Goal: Task Accomplishment & Management: Manage account settings

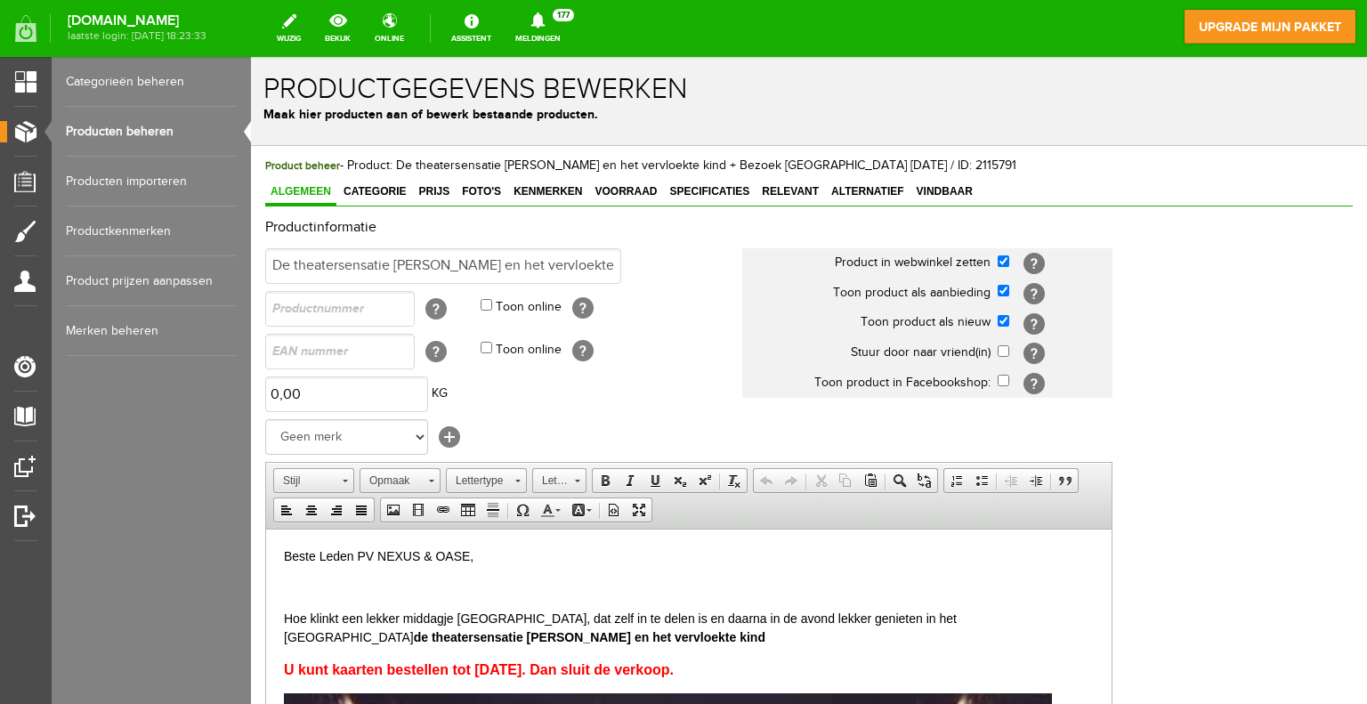
click at [124, 131] on link "Producten beheren" at bounding box center [151, 132] width 171 height 50
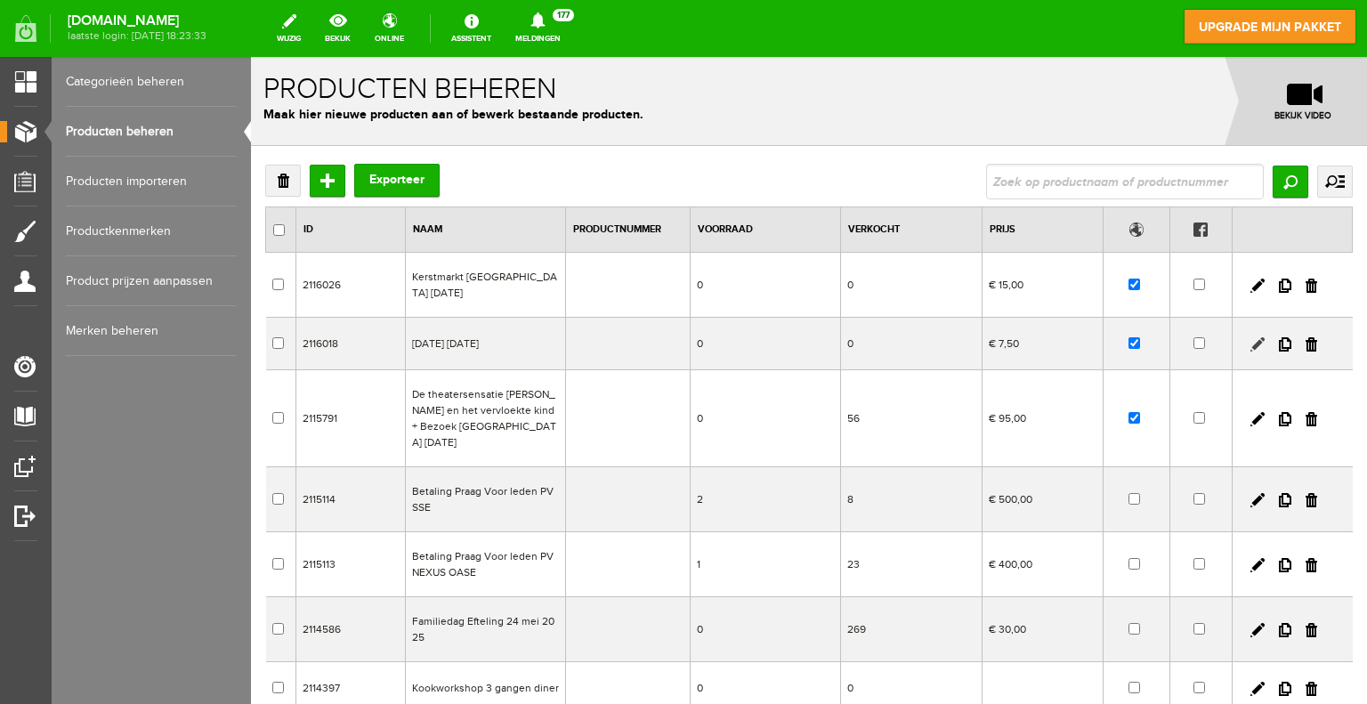
click at [1250, 345] on link at bounding box center [1257, 344] width 14 height 14
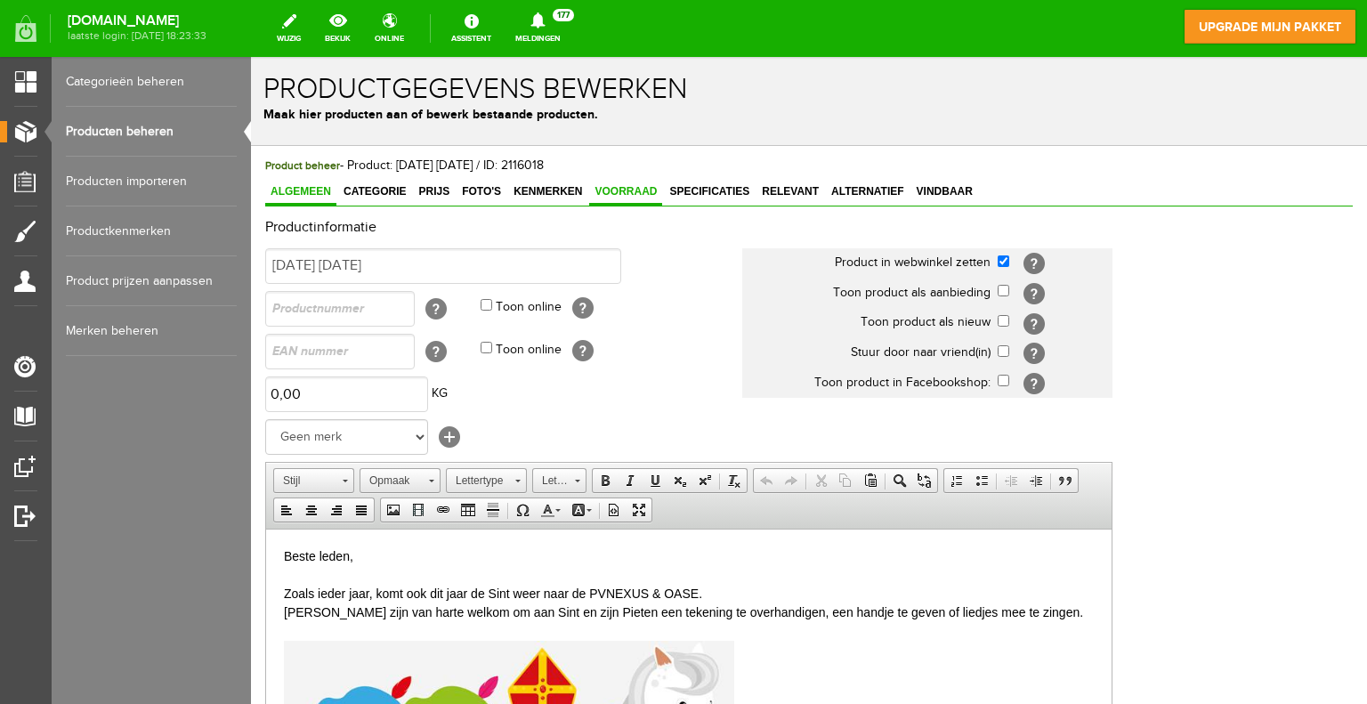
click at [634, 194] on span "Voorraad" at bounding box center [625, 191] width 73 height 12
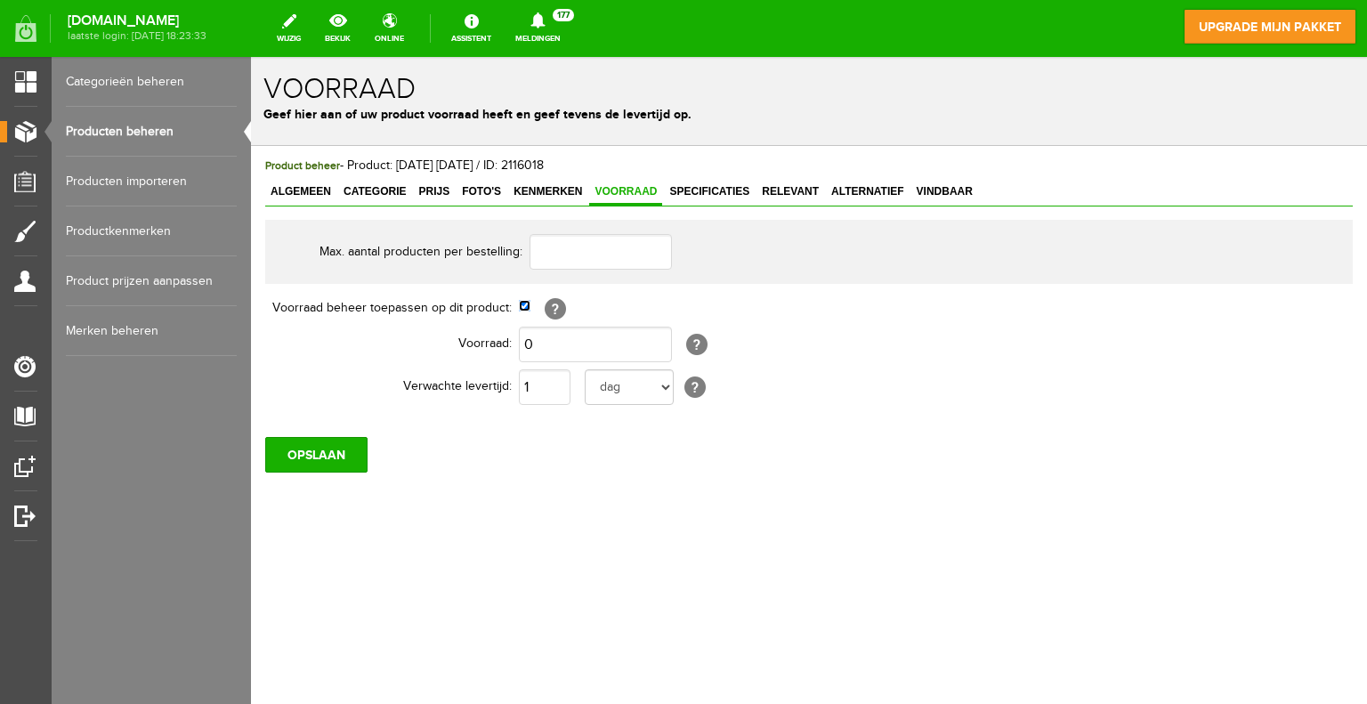
click at [522, 306] on input "checkbox" at bounding box center [525, 306] width 12 height 12
checkbox input "false"
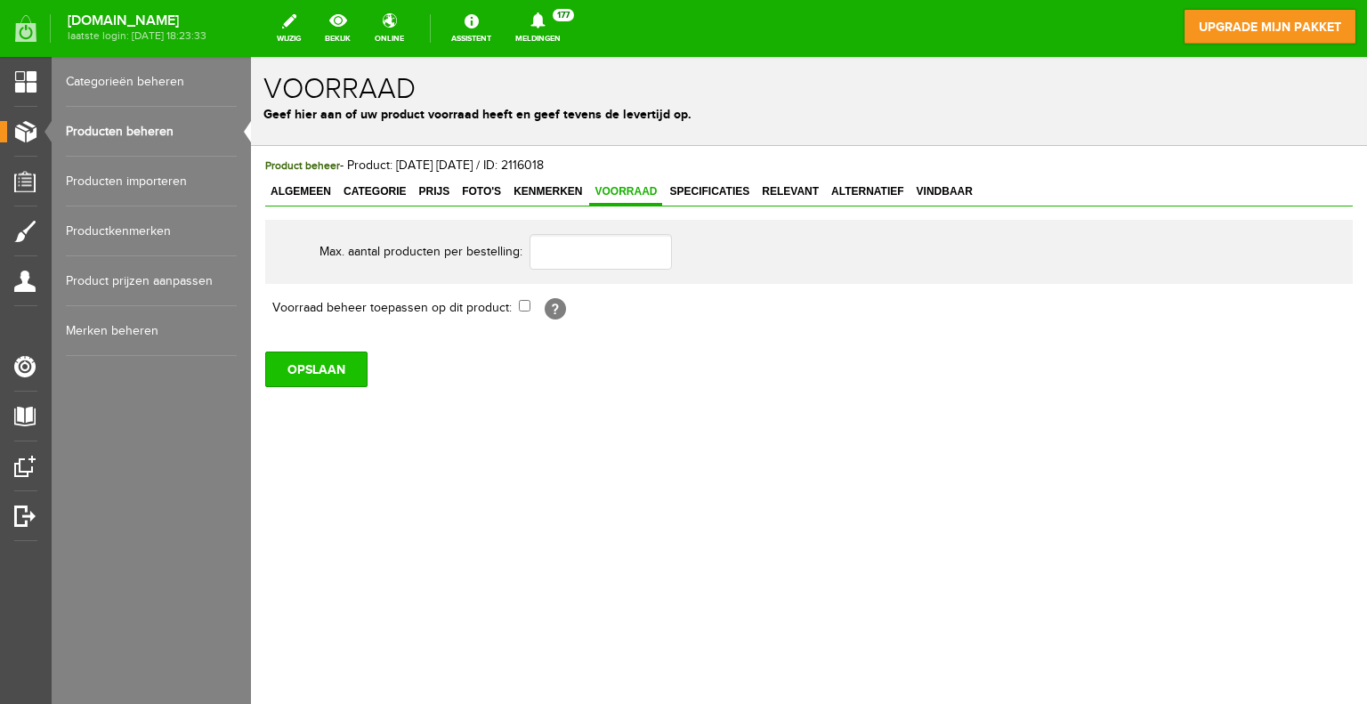
click at [304, 383] on input "OPSLAAN" at bounding box center [316, 369] width 102 height 36
click at [134, 131] on link "Producten beheren" at bounding box center [151, 132] width 171 height 50
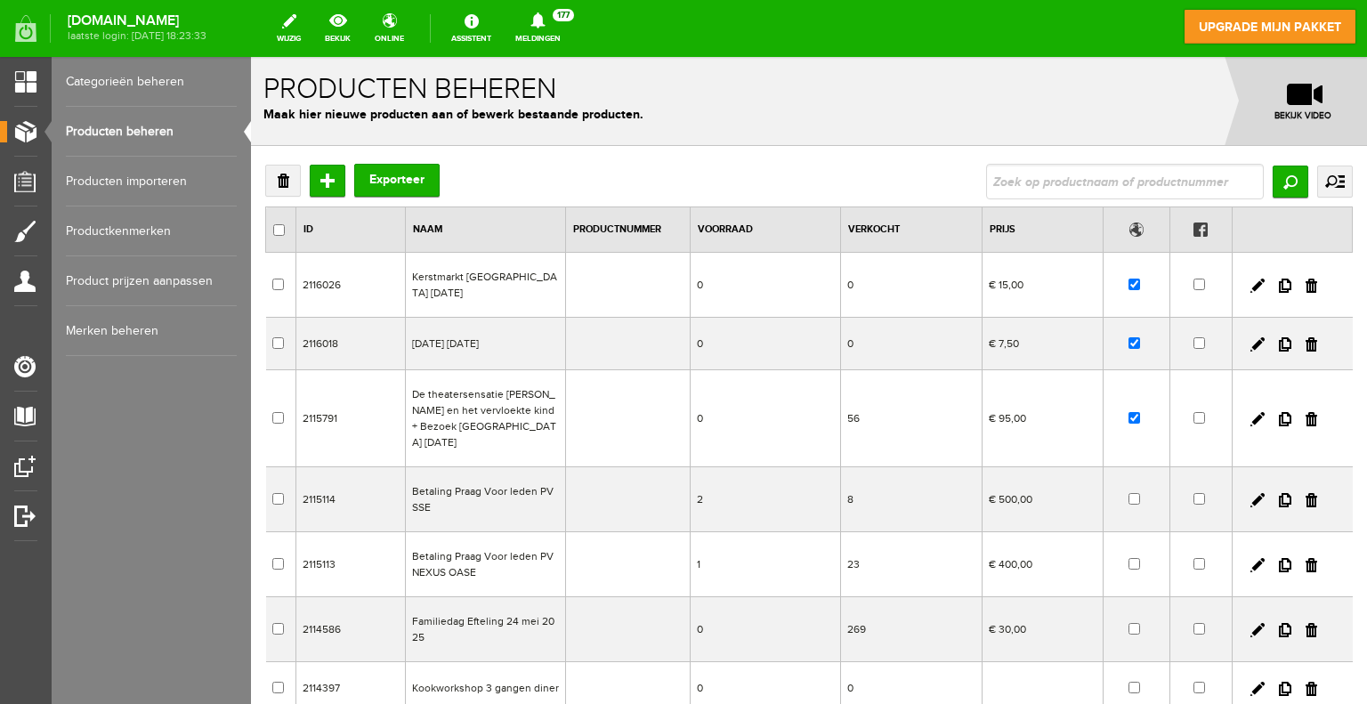
drag, startPoint x: 1246, startPoint y: 285, endPoint x: 1171, endPoint y: 289, distance: 74.9
click at [1250, 284] on link at bounding box center [1257, 286] width 14 height 14
checkbox input "true"
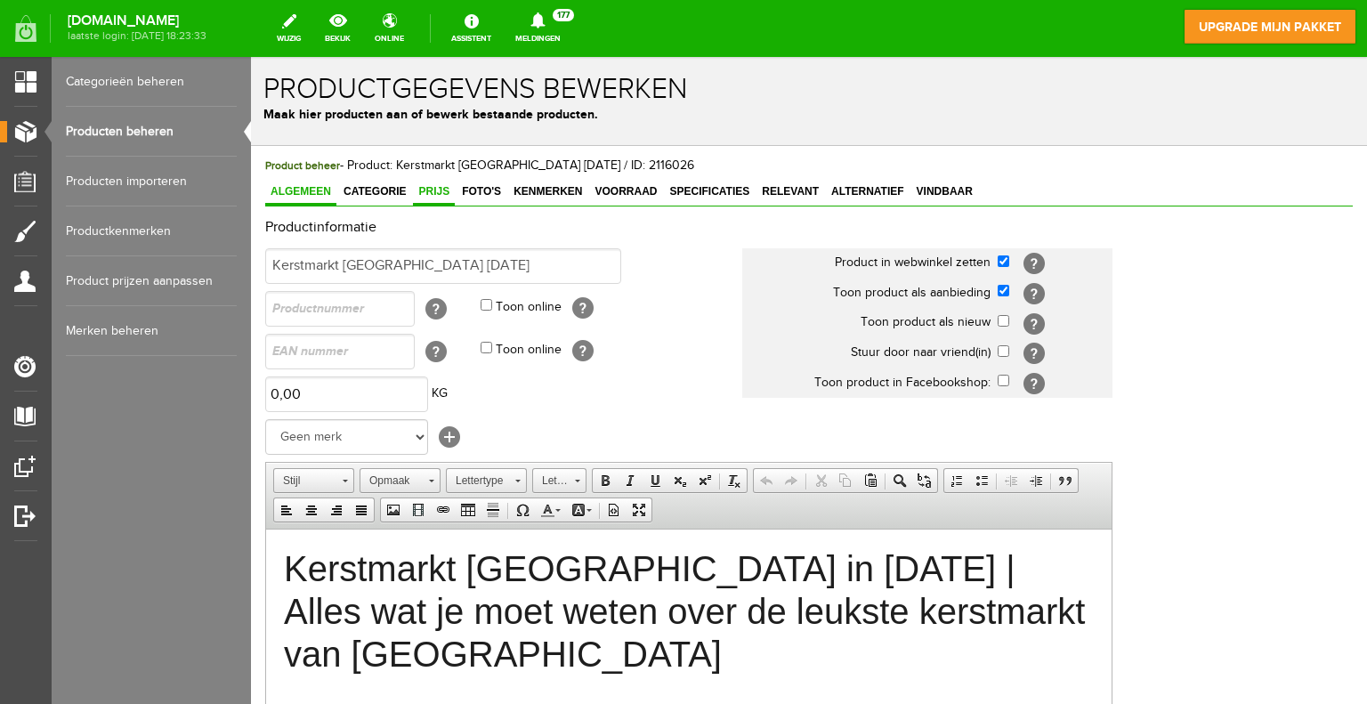
click at [433, 186] on span "Prijs" at bounding box center [434, 191] width 42 height 12
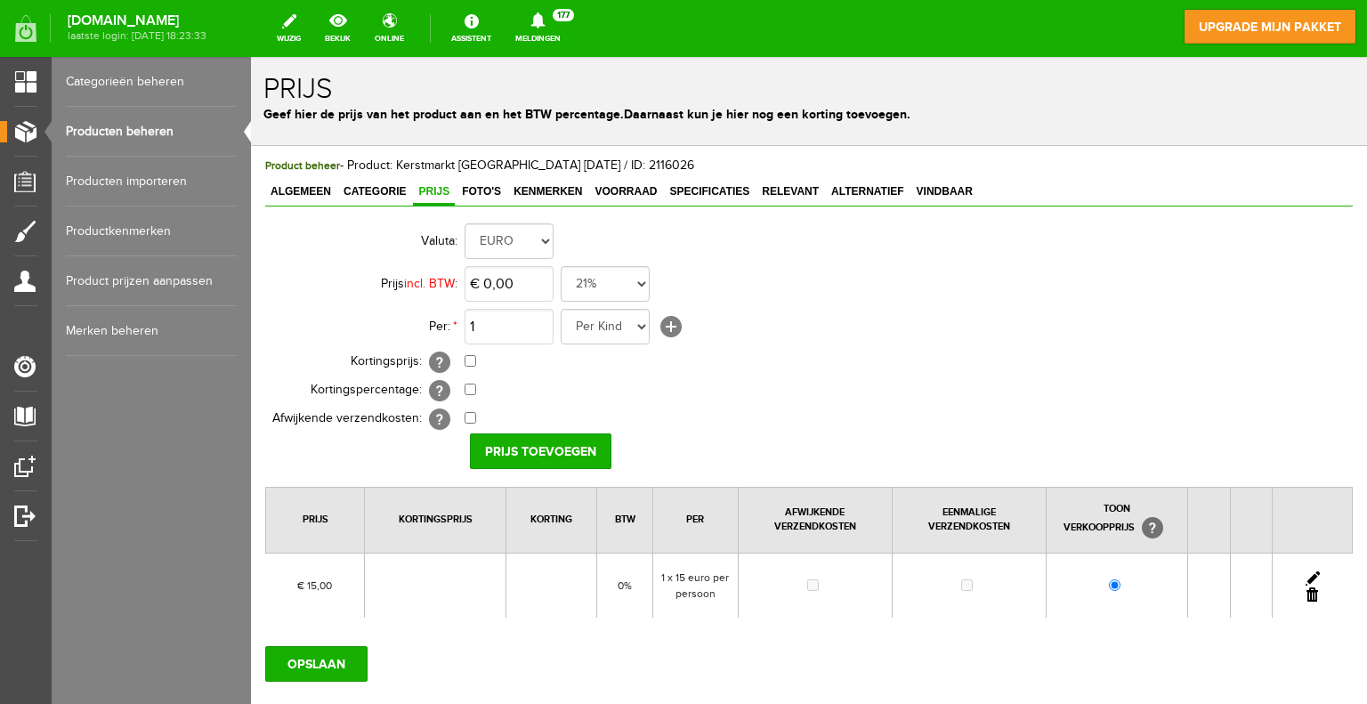
click at [1305, 574] on link at bounding box center [1312, 578] width 14 height 14
click at [493, 280] on input "15" at bounding box center [508, 284] width 89 height 36
click at [478, 285] on input "15" at bounding box center [508, 284] width 89 height 36
click at [483, 286] on input "15" at bounding box center [508, 284] width 89 height 36
type input "€ 17,50"
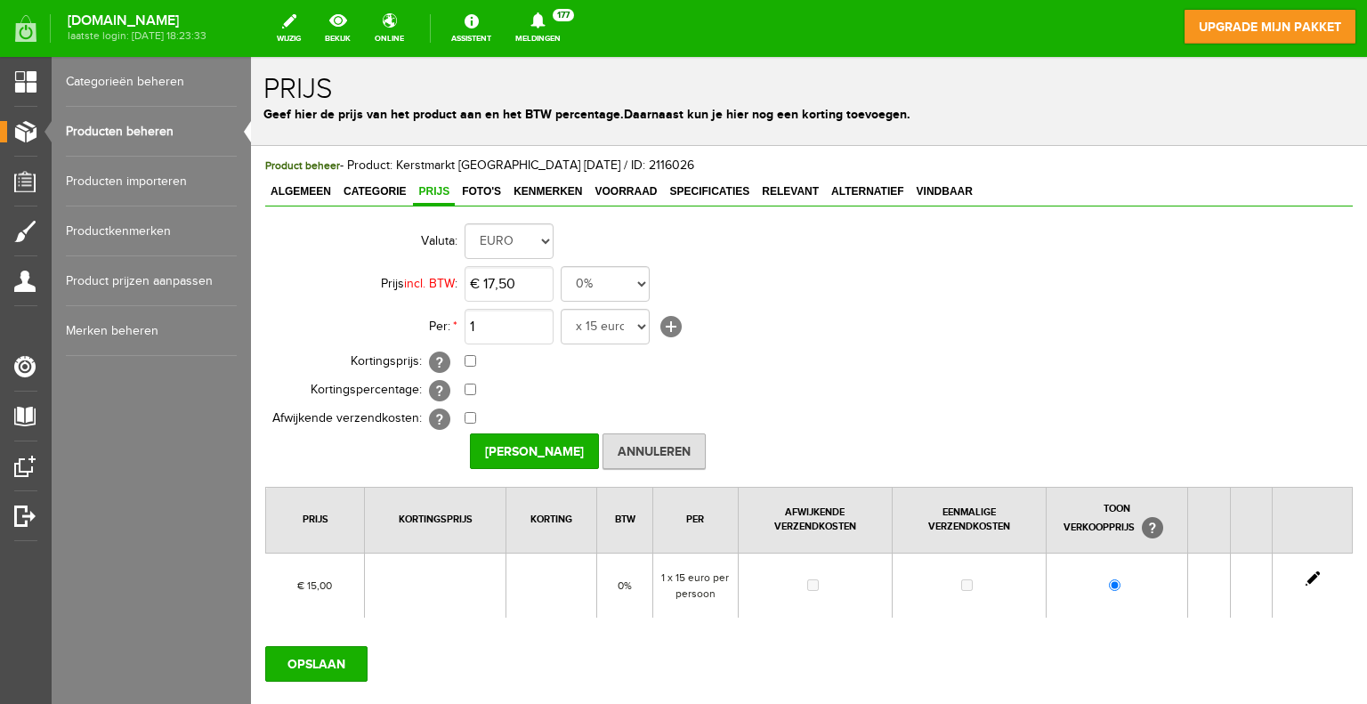
click at [748, 387] on td "0,00% (Voorbeeld: - 0,00% )" at bounding box center [791, 390] width 655 height 28
click at [664, 327] on link "[+]" at bounding box center [670, 326] width 21 height 21
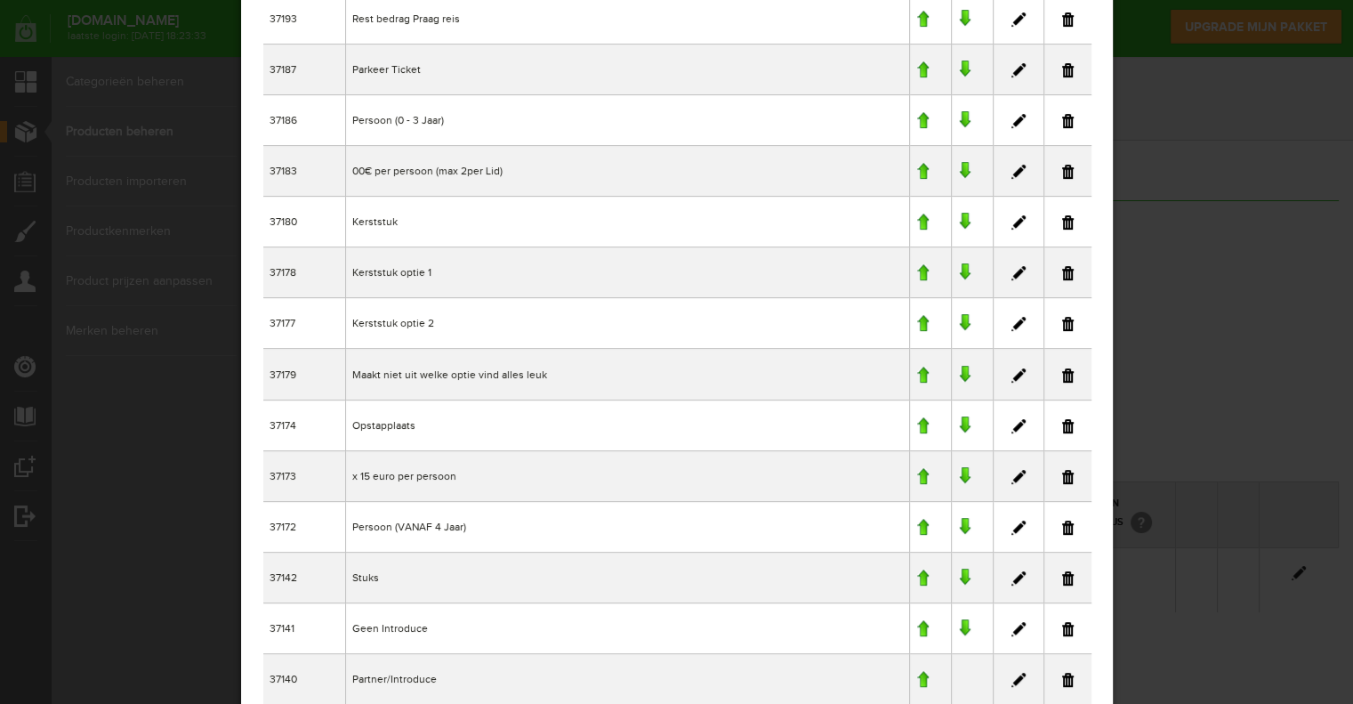
scroll to position [281, 0]
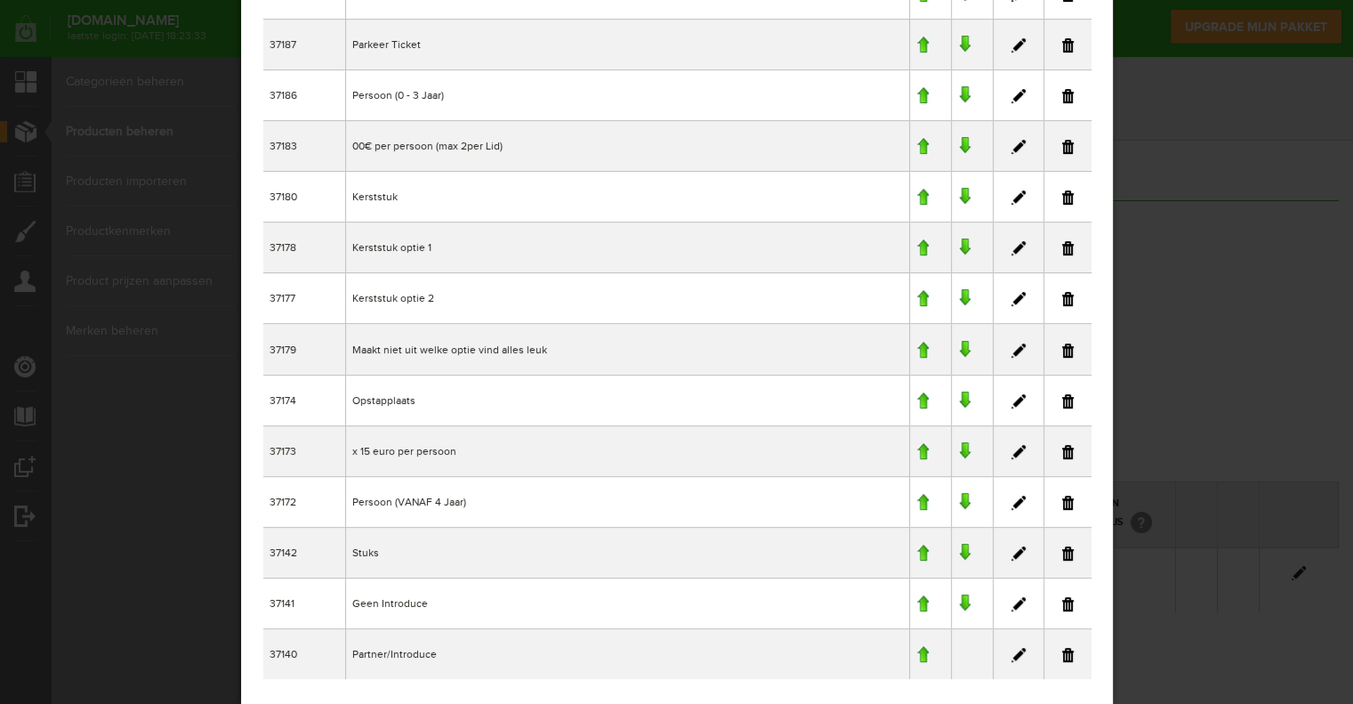
click at [1016, 449] on link at bounding box center [1018, 452] width 14 height 14
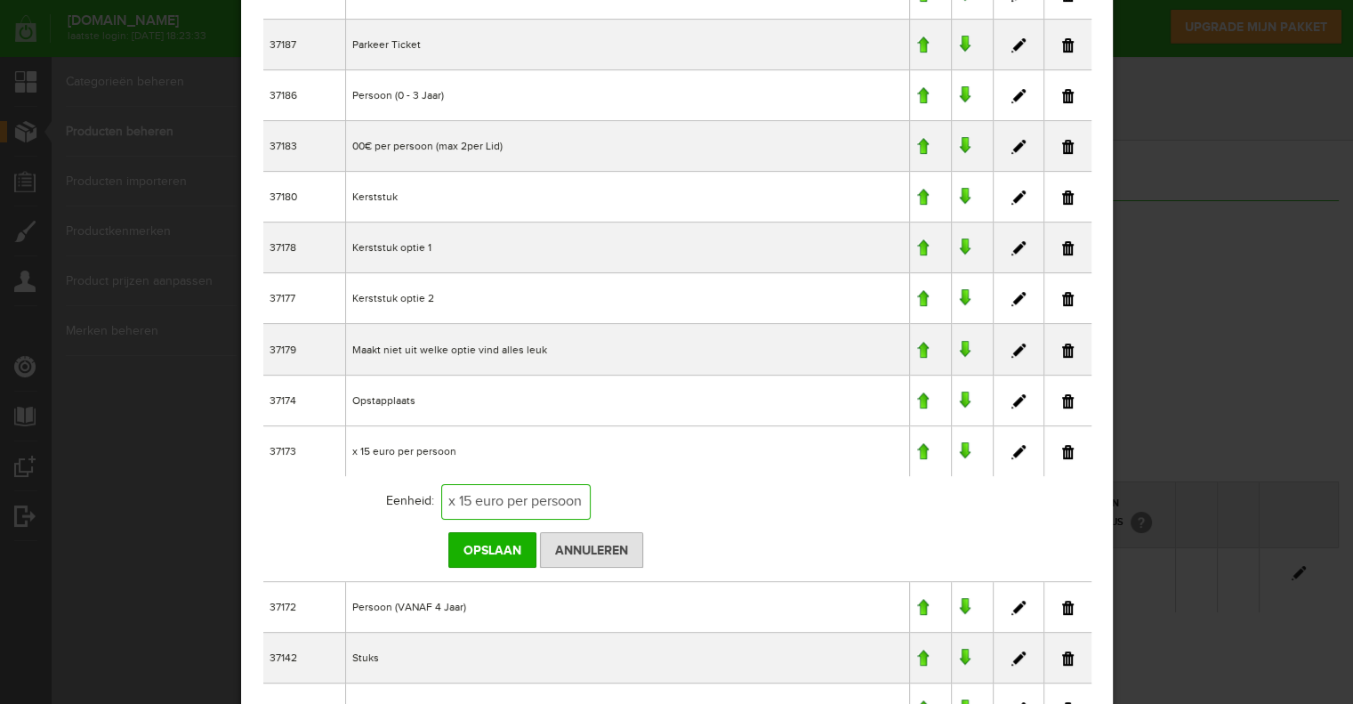
drag, startPoint x: 472, startPoint y: 501, endPoint x: 463, endPoint y: 497, distance: 9.9
click at [463, 497] on input "x 15 euro per persoon" at bounding box center [514, 502] width 149 height 36
type input "x 17,50 euro per persoon"
click at [506, 541] on input "Opslaan" at bounding box center [492, 550] width 88 height 36
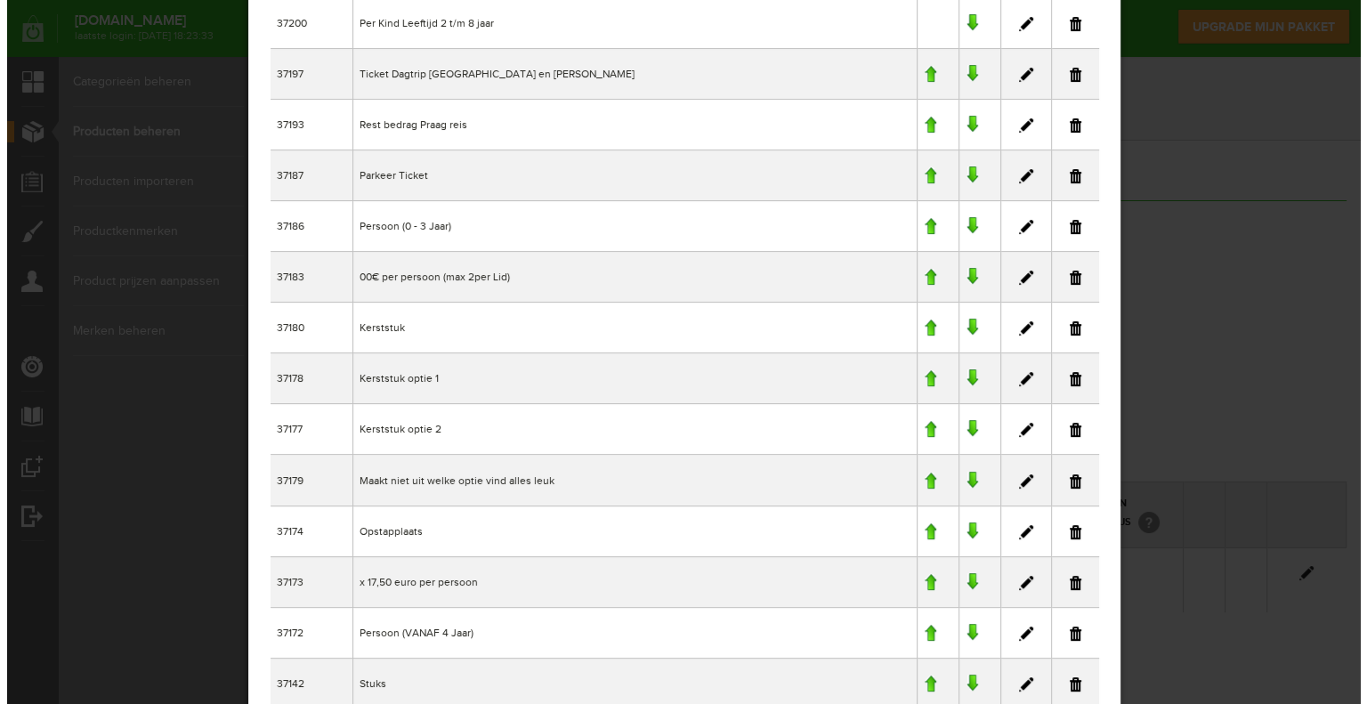
scroll to position [0, 0]
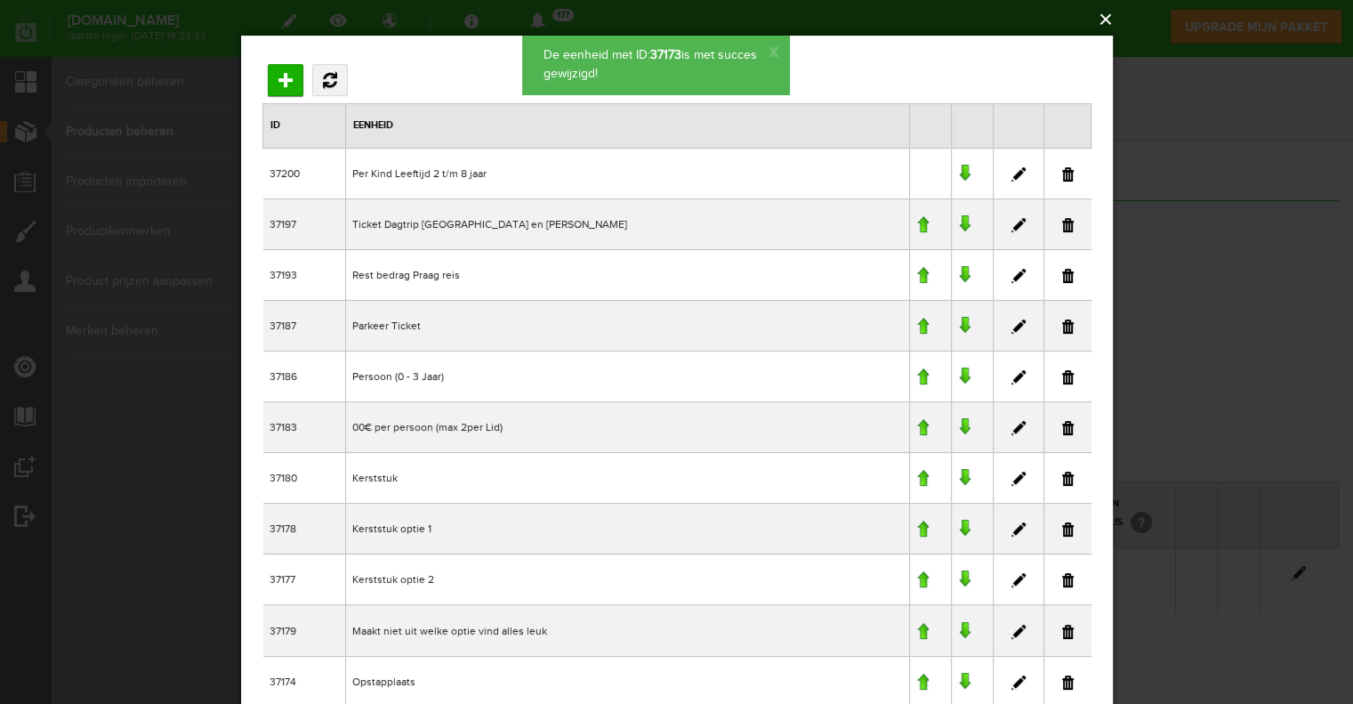
click at [1102, 18] on button "×" at bounding box center [682, 19] width 872 height 39
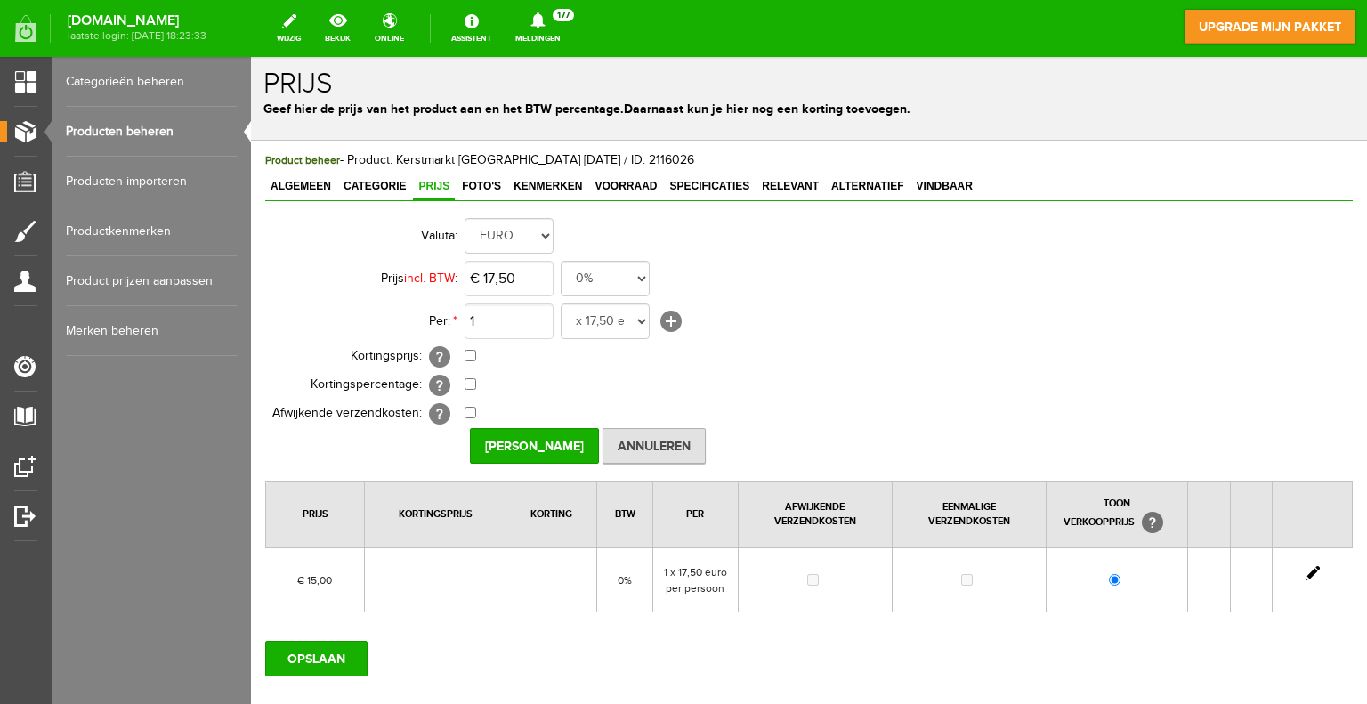
click at [1305, 569] on link at bounding box center [1312, 573] width 14 height 14
click at [559, 445] on input "Prijs Opslaan" at bounding box center [534, 446] width 129 height 36
type input "€ 16,00"
click at [541, 446] on input "Prijs toevoegen" at bounding box center [540, 446] width 141 height 36
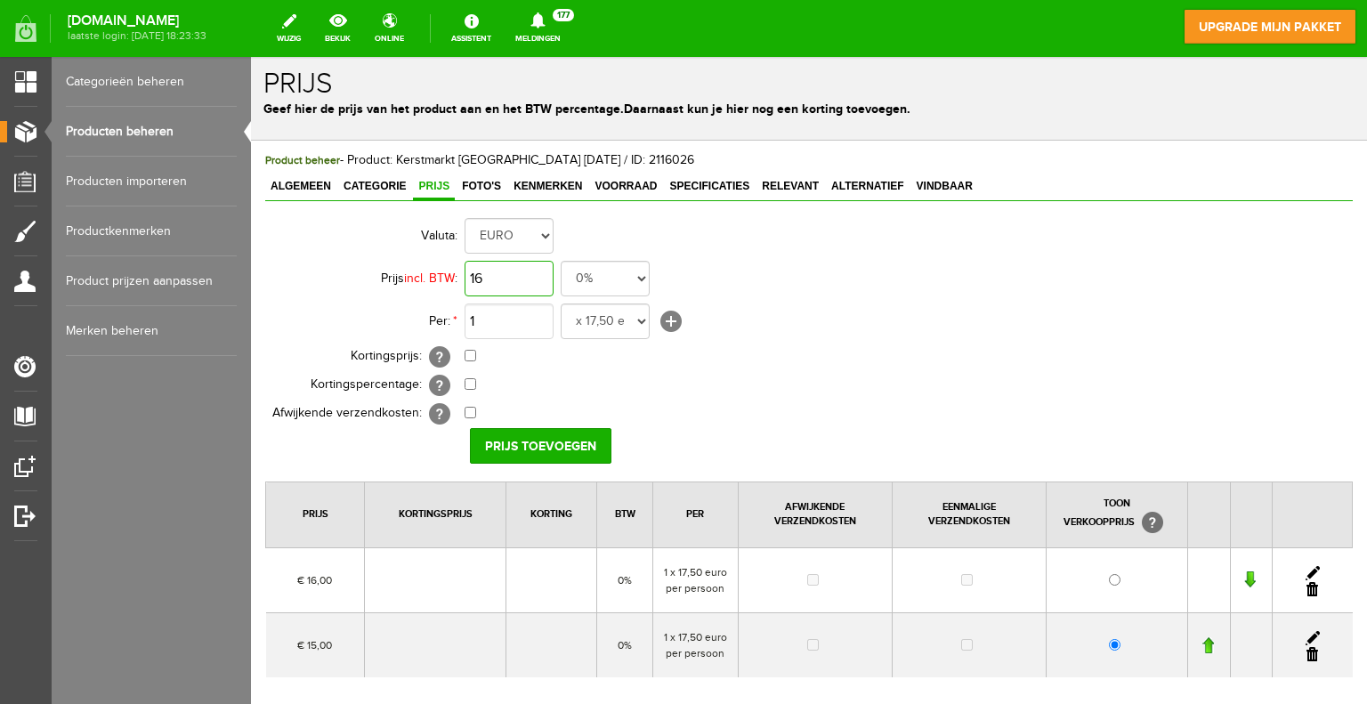
click at [496, 275] on input "16" at bounding box center [508, 279] width 89 height 36
type input "€ 17,50"
click at [569, 436] on input "Prijs toevoegen" at bounding box center [540, 446] width 141 height 36
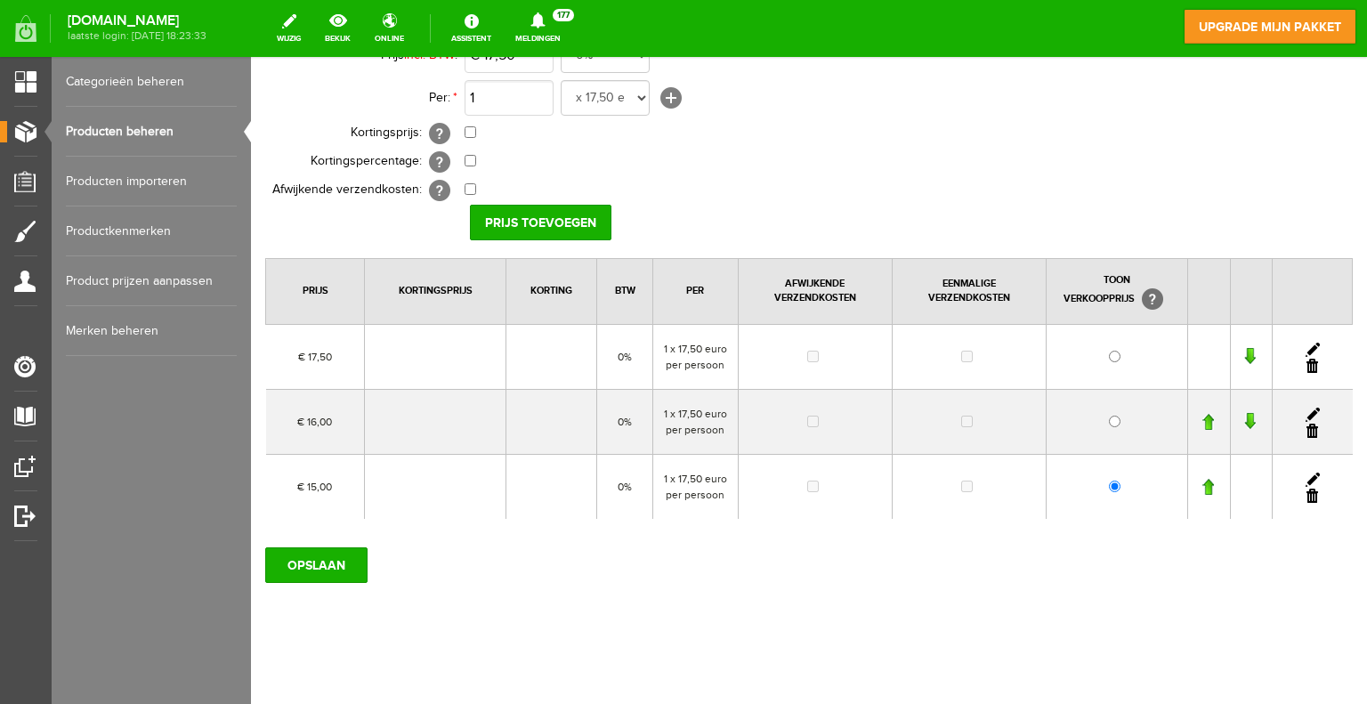
scroll to position [237, 0]
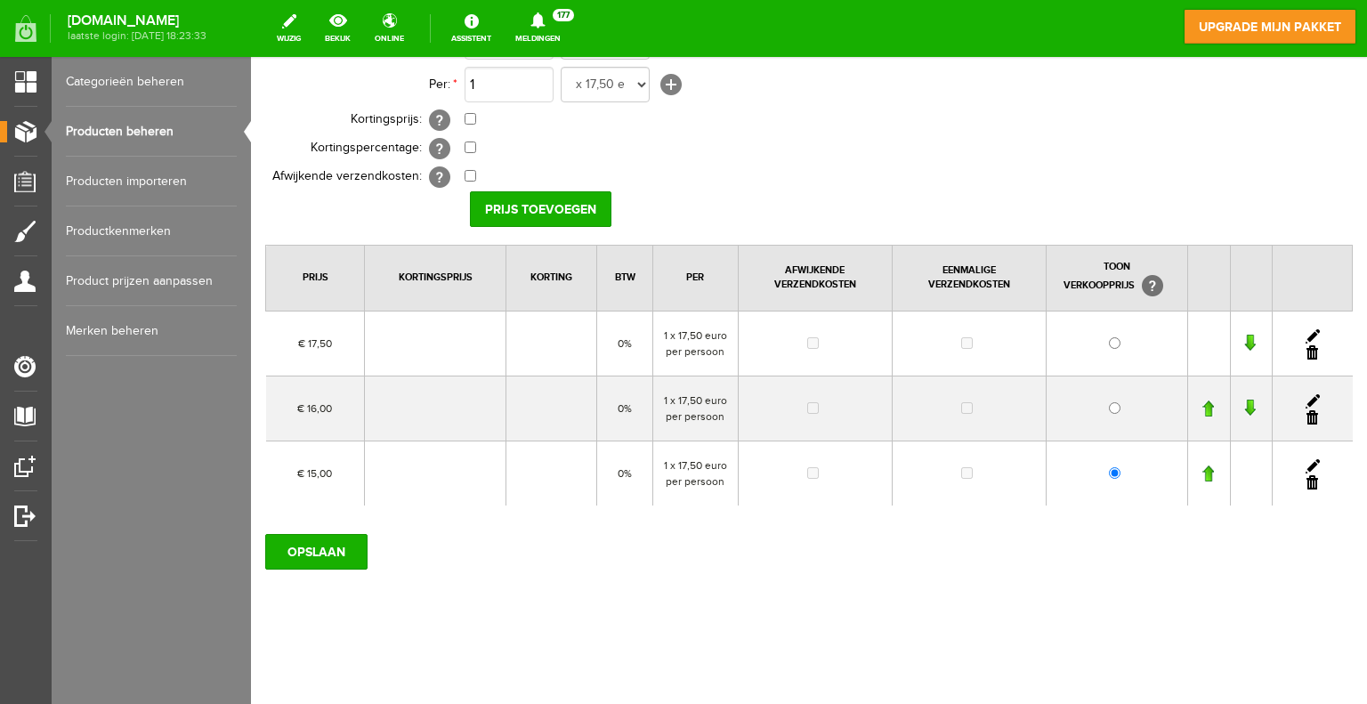
click at [1306, 414] on link at bounding box center [1312, 417] width 12 height 14
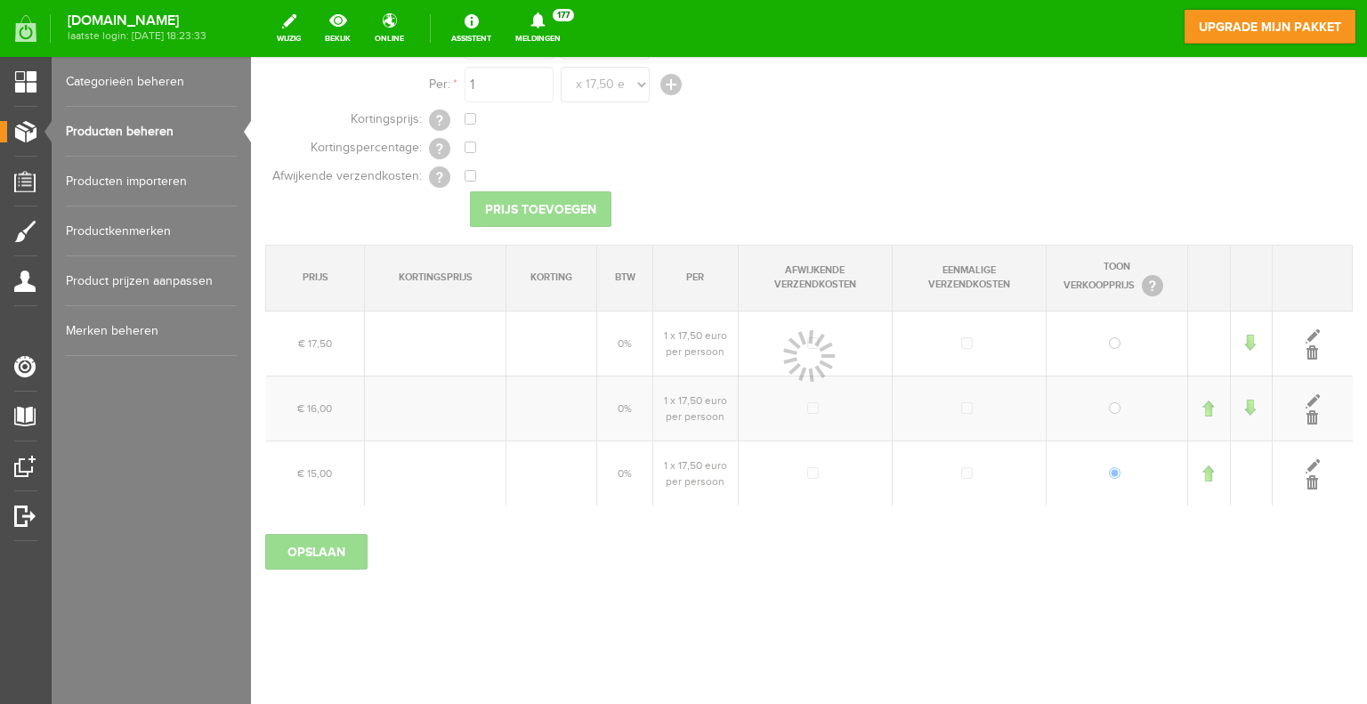
scroll to position [172, 0]
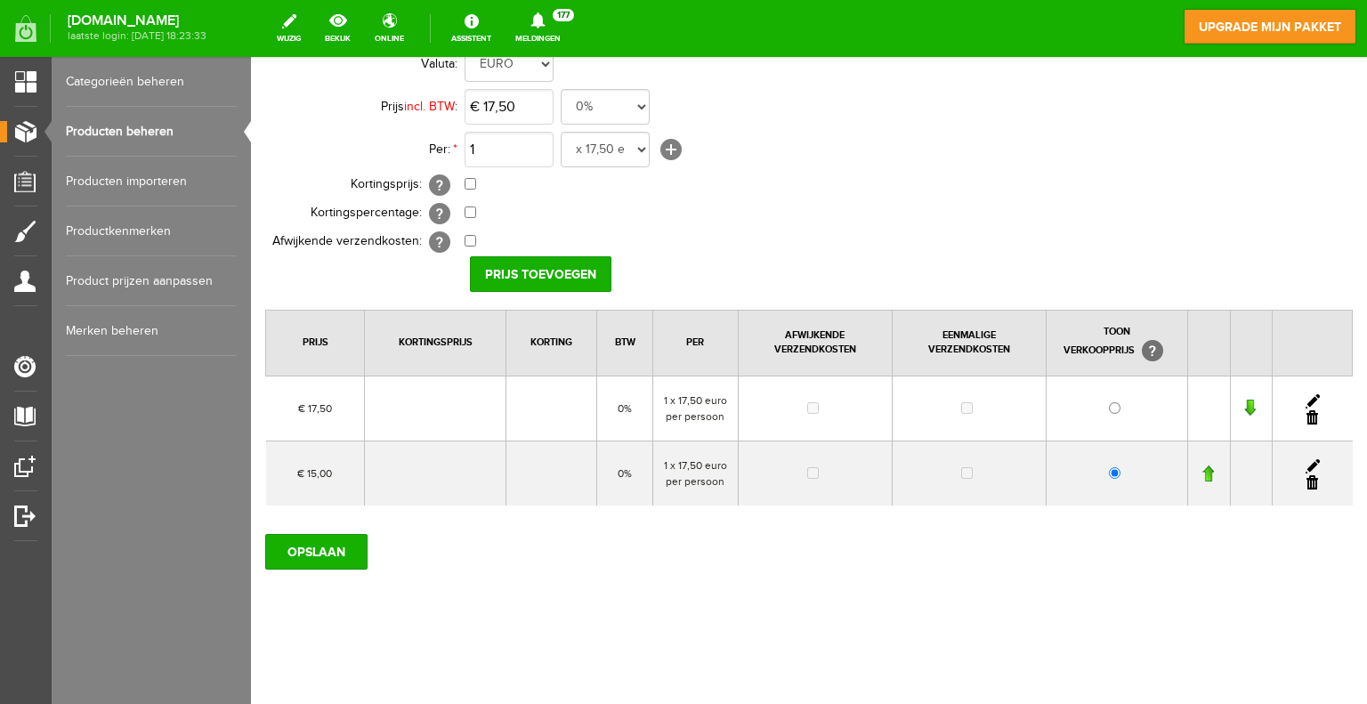
click at [1306, 479] on link at bounding box center [1312, 482] width 12 height 14
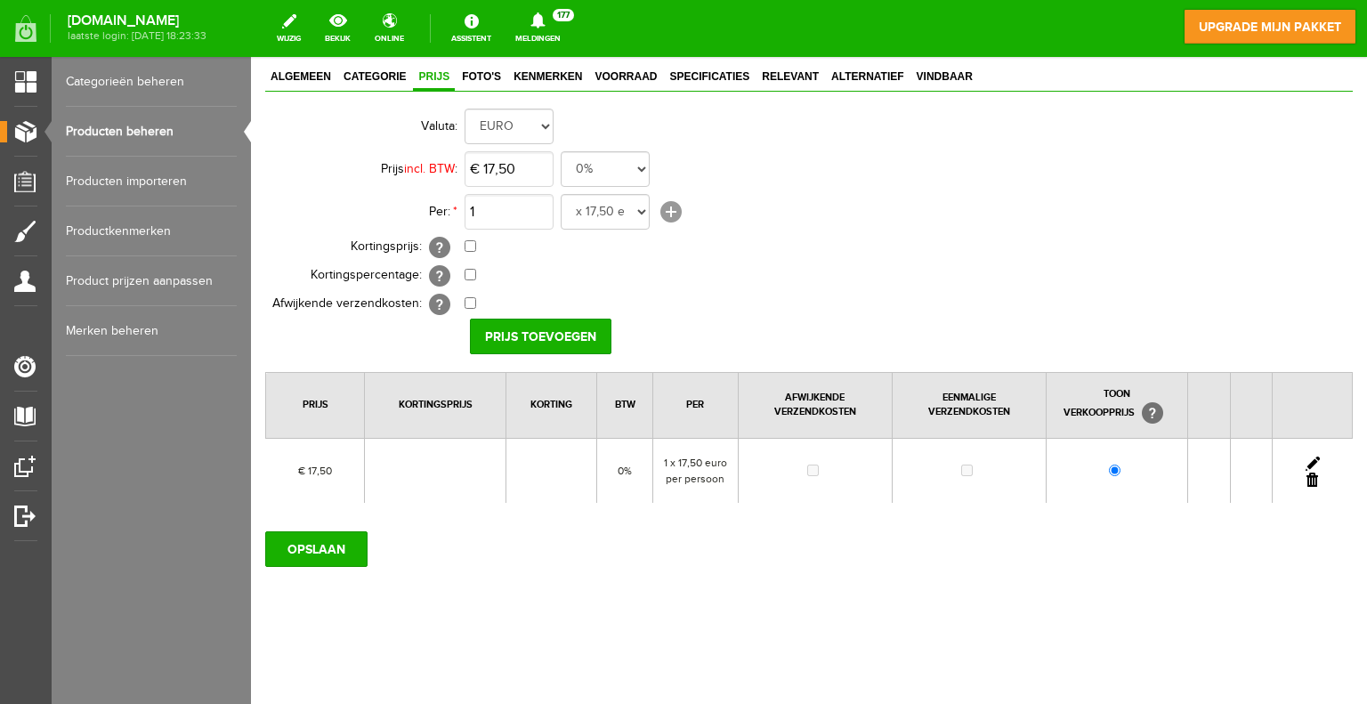
scroll to position [107, 0]
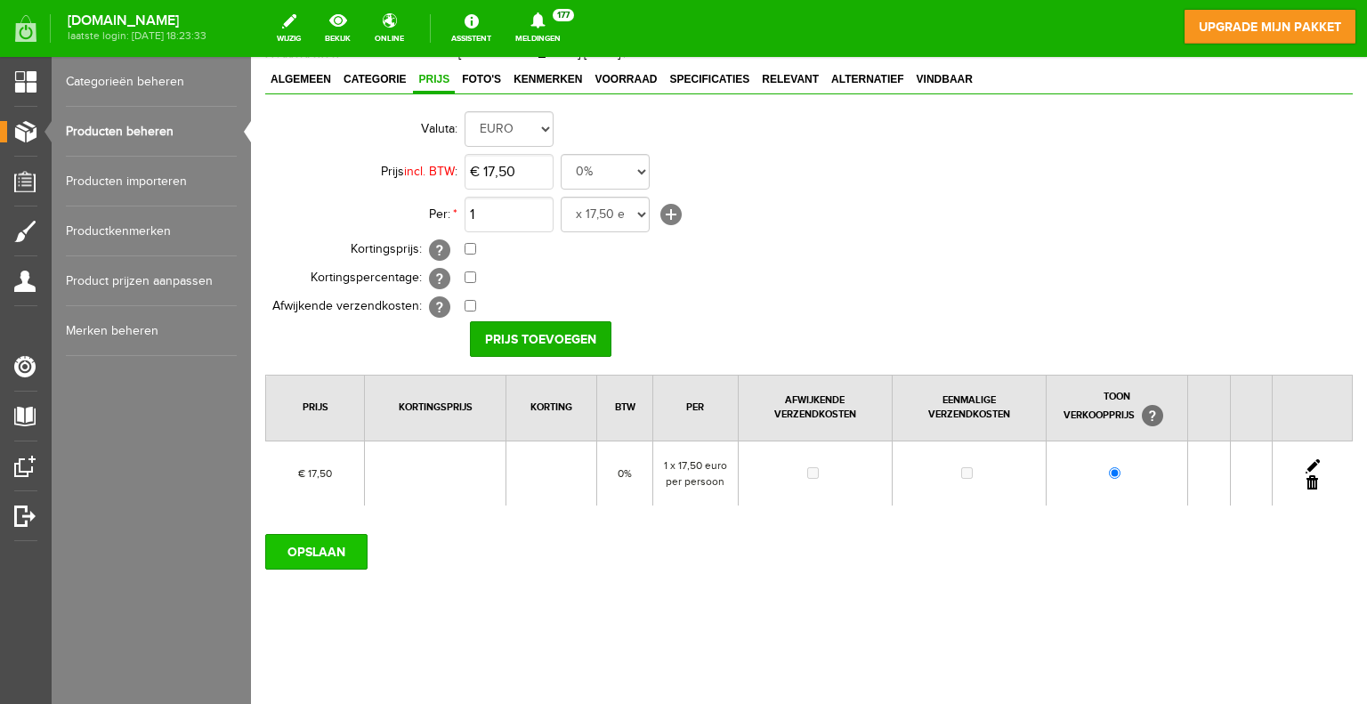
click at [347, 543] on input "OPSLAAN" at bounding box center [316, 552] width 102 height 36
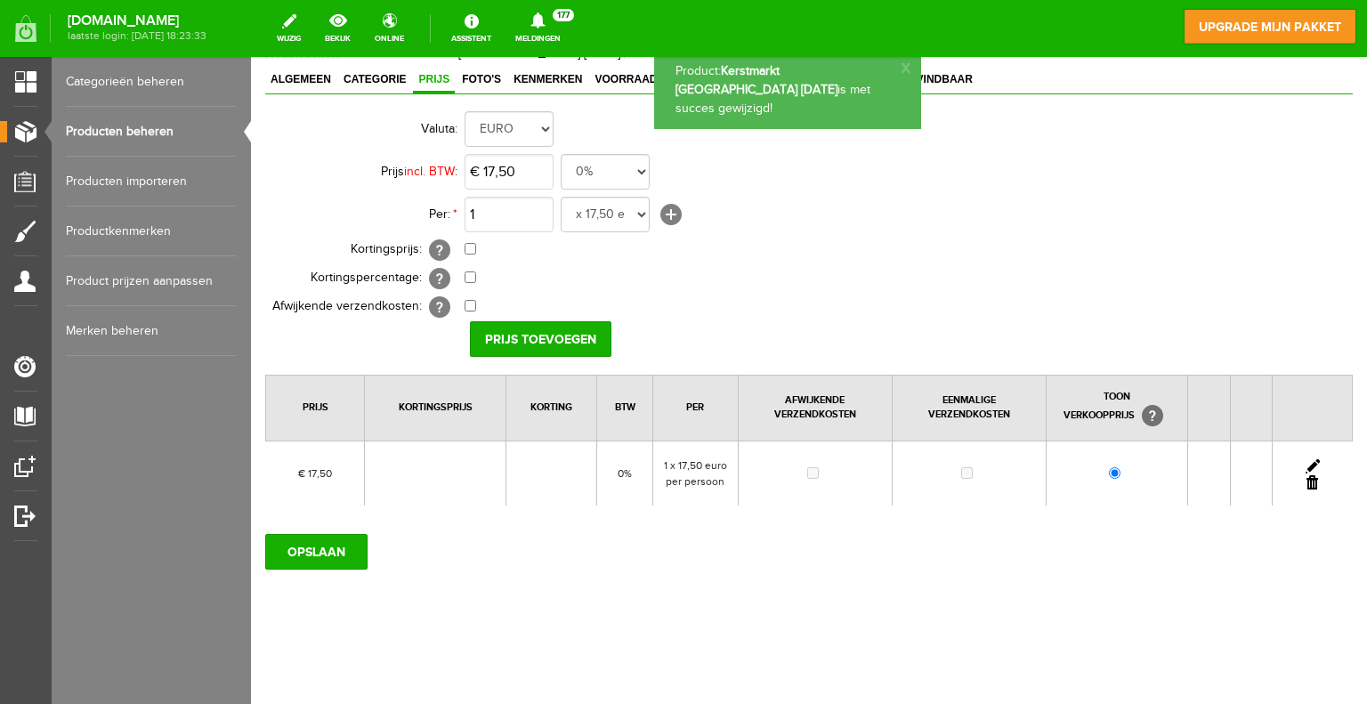
scroll to position [0, 0]
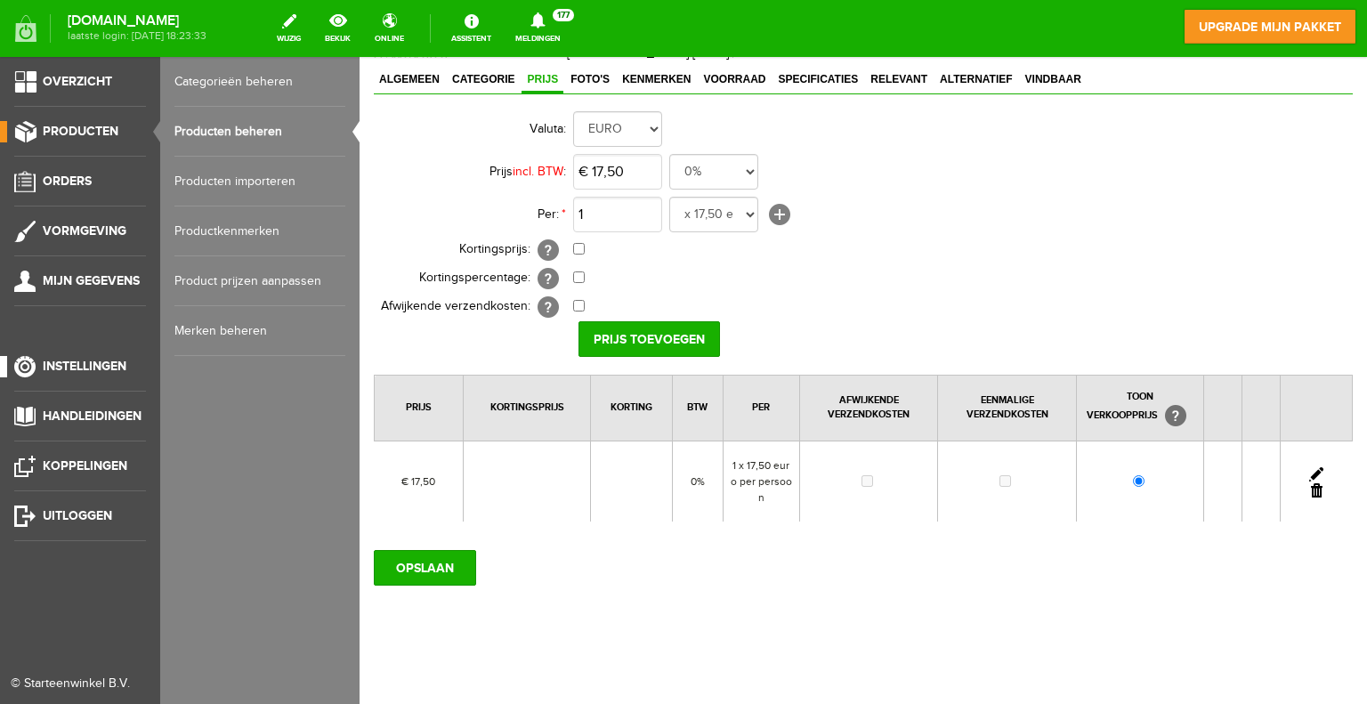
click at [78, 366] on span "Instellingen" at bounding box center [85, 366] width 84 height 15
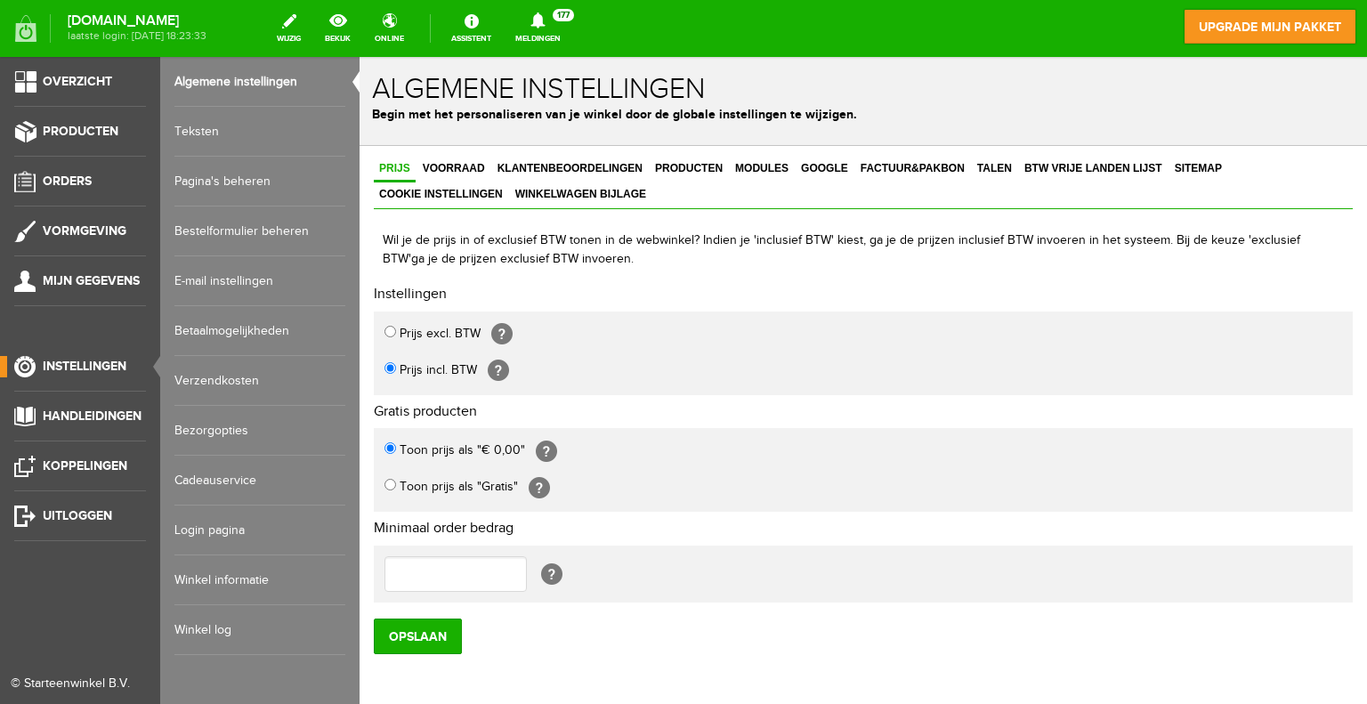
click at [228, 230] on link "Bestelformulier beheren" at bounding box center [259, 231] width 171 height 50
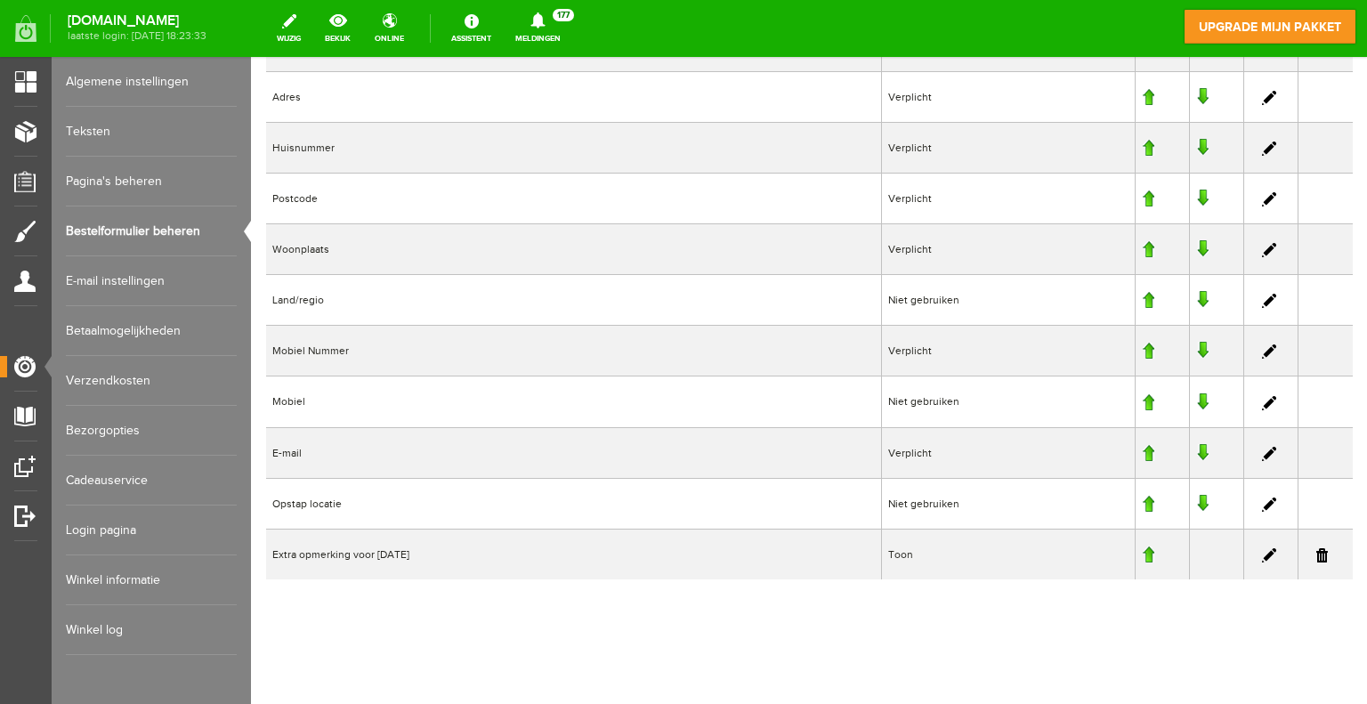
scroll to position [719, 0]
click at [1196, 497] on link at bounding box center [1202, 502] width 12 height 18
click at [1262, 546] on link at bounding box center [1269, 553] width 14 height 14
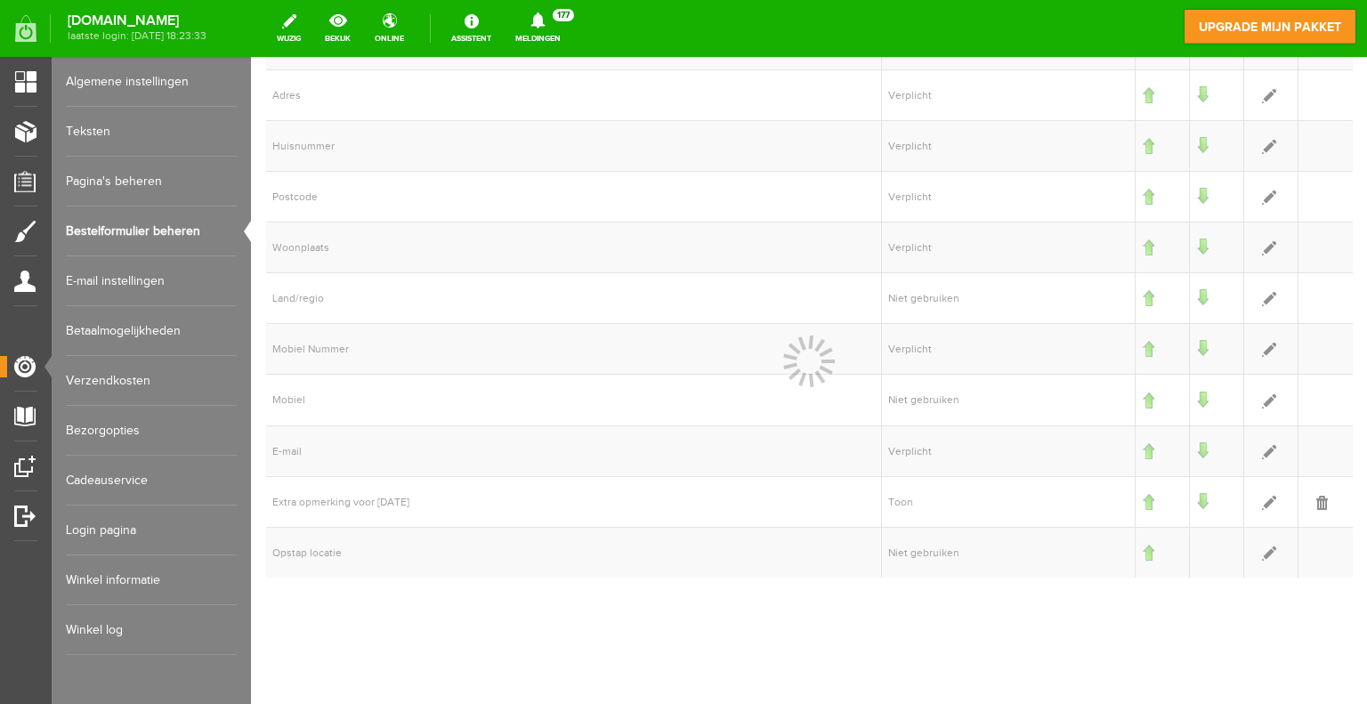
select select "21"
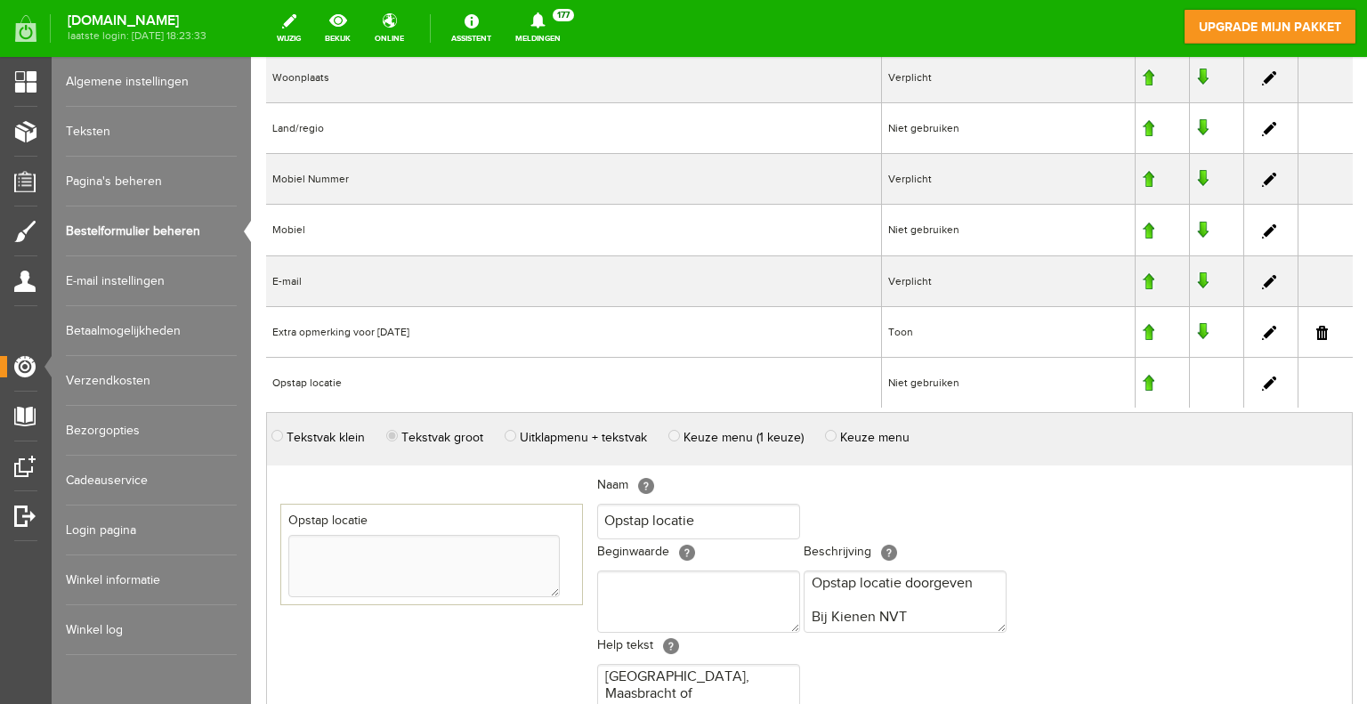
scroll to position [1075, 0]
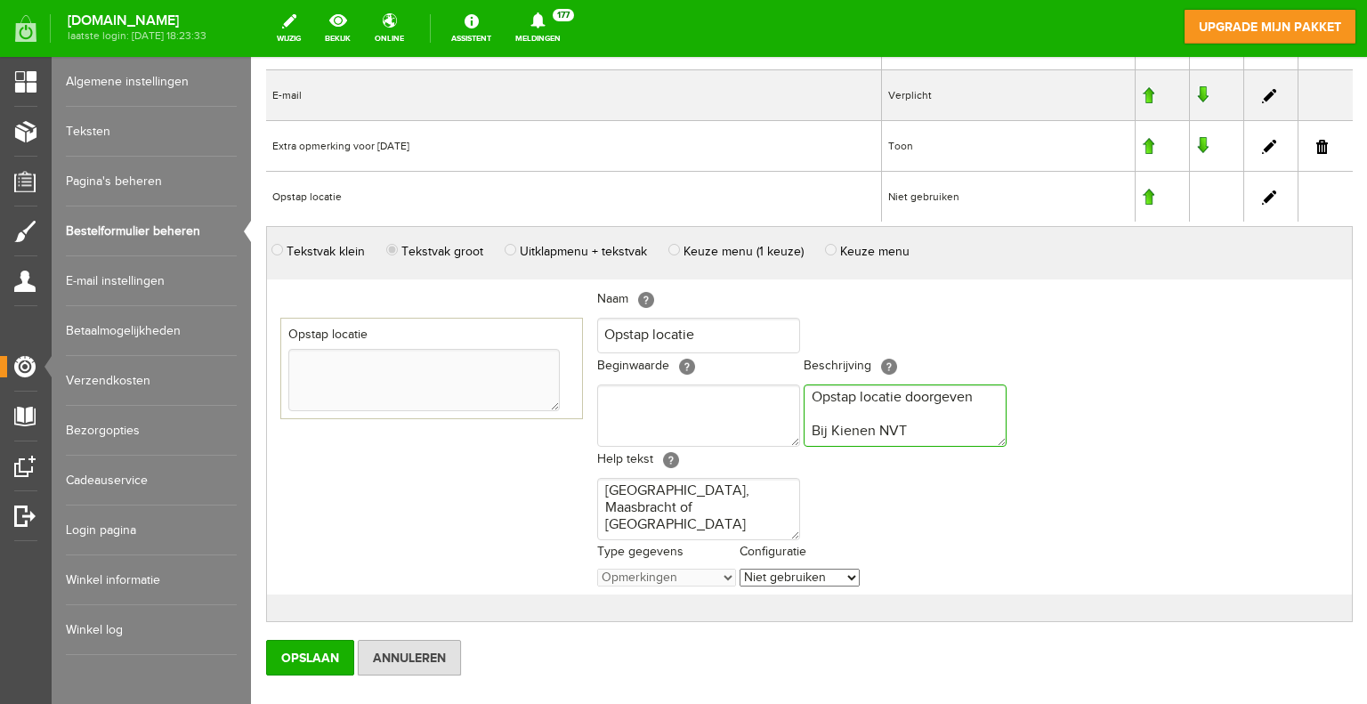
click at [873, 425] on textarea "Opstap locatie doorgeven Bij Kienen NVT" at bounding box center [905, 415] width 203 height 62
click at [871, 427] on textarea "Opstap locatie doorgeven Bij Kienenen Sinterklaas NVT" at bounding box center [905, 415] width 203 height 62
type textarea "Opstap locatie doorgeven Bij Kienen en Sinterklaas NVT"
click at [343, 642] on input "Opslaan" at bounding box center [310, 658] width 88 height 36
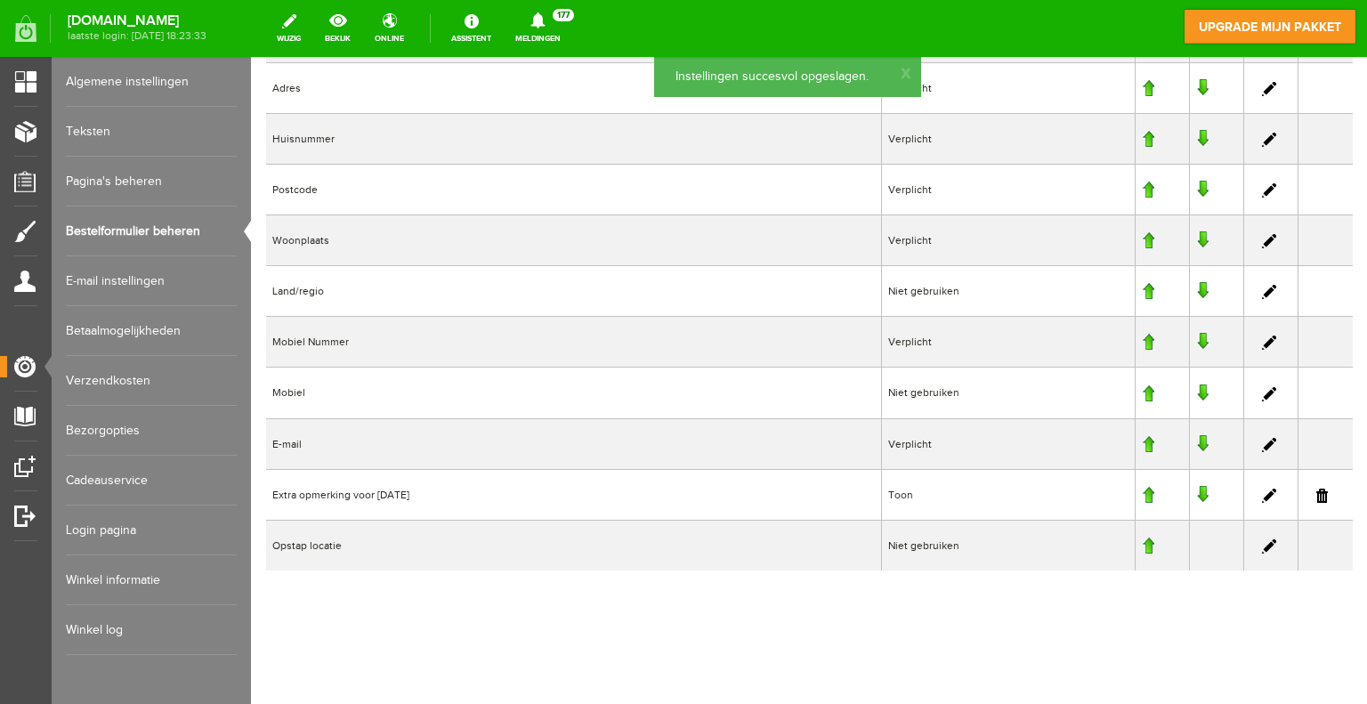
scroll to position [719, 0]
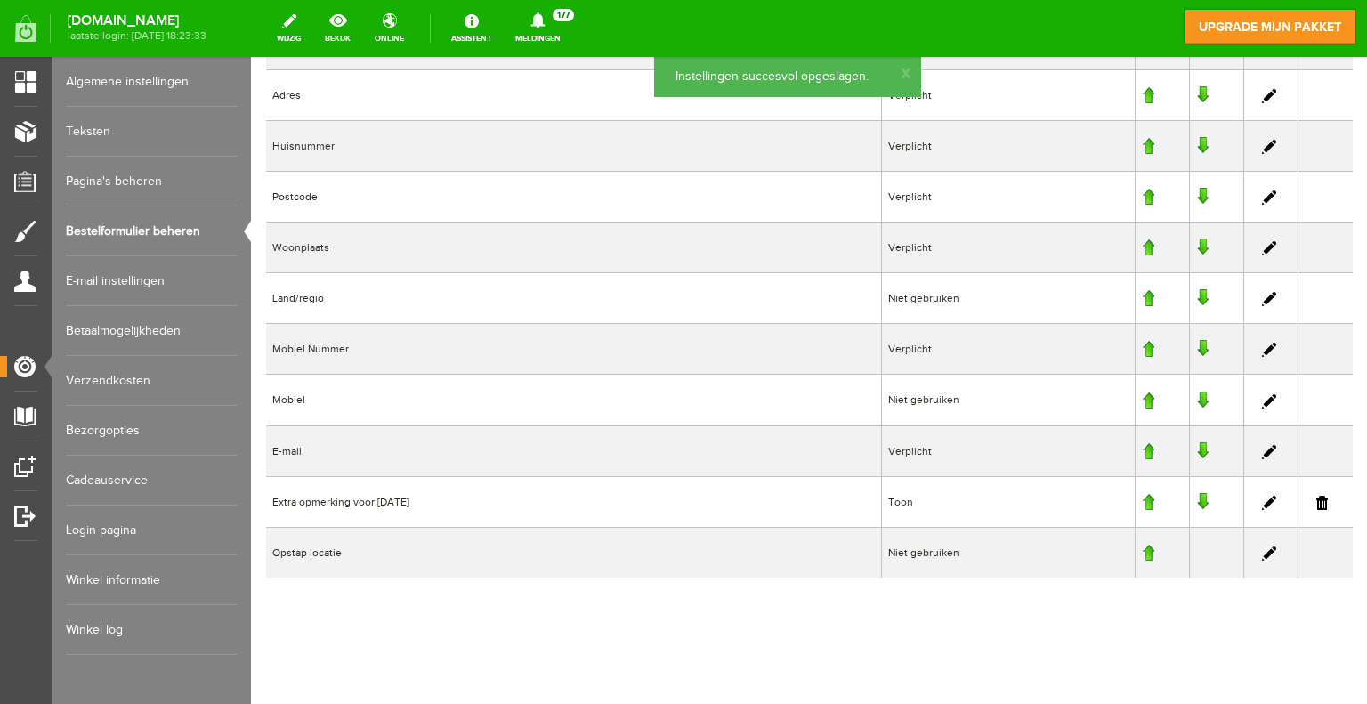
click at [1262, 546] on link at bounding box center [1269, 553] width 14 height 14
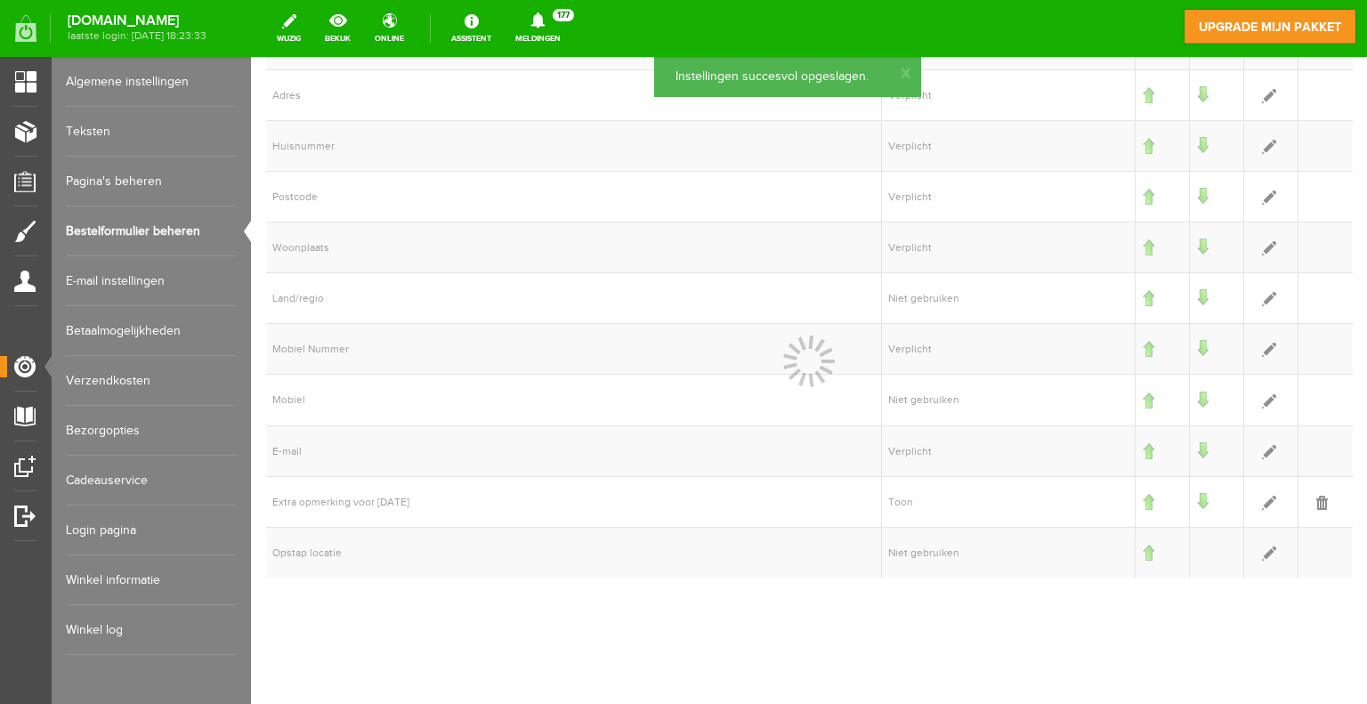
select select "21"
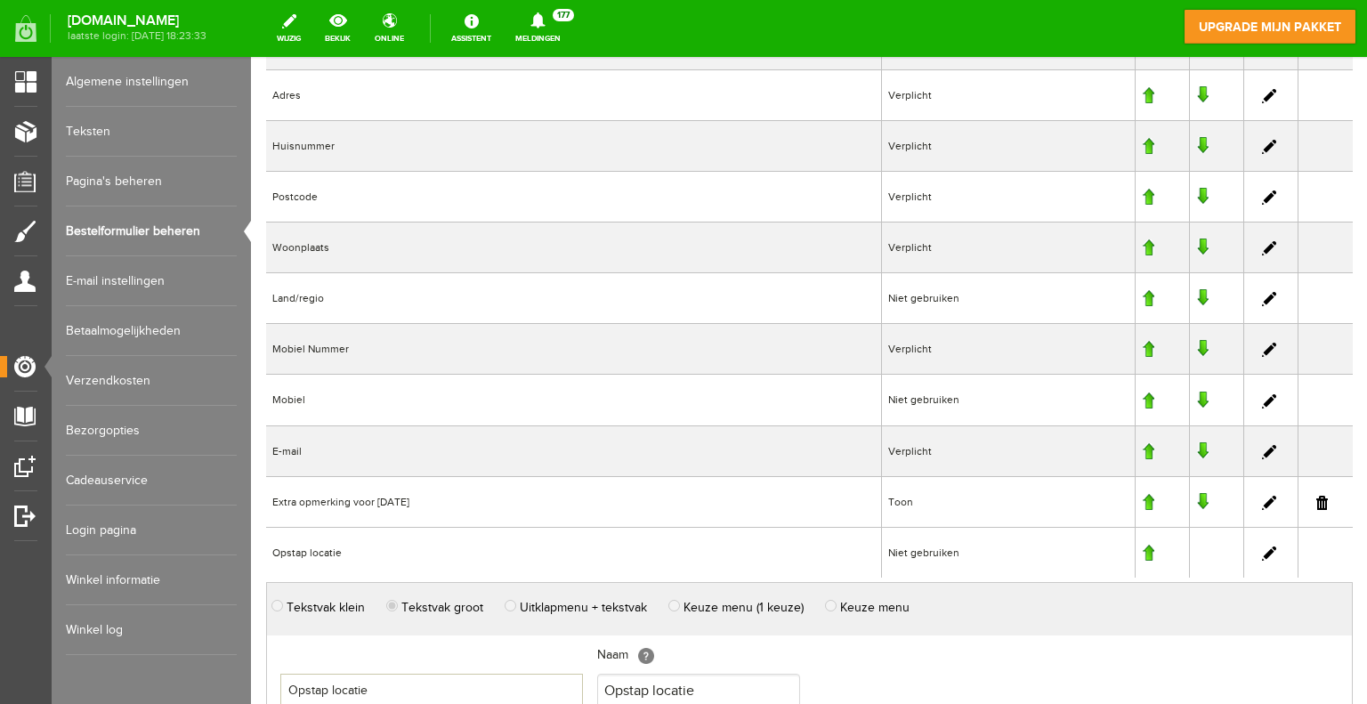
click at [900, 545] on td "Niet gebruiken" at bounding box center [1009, 552] width 254 height 51
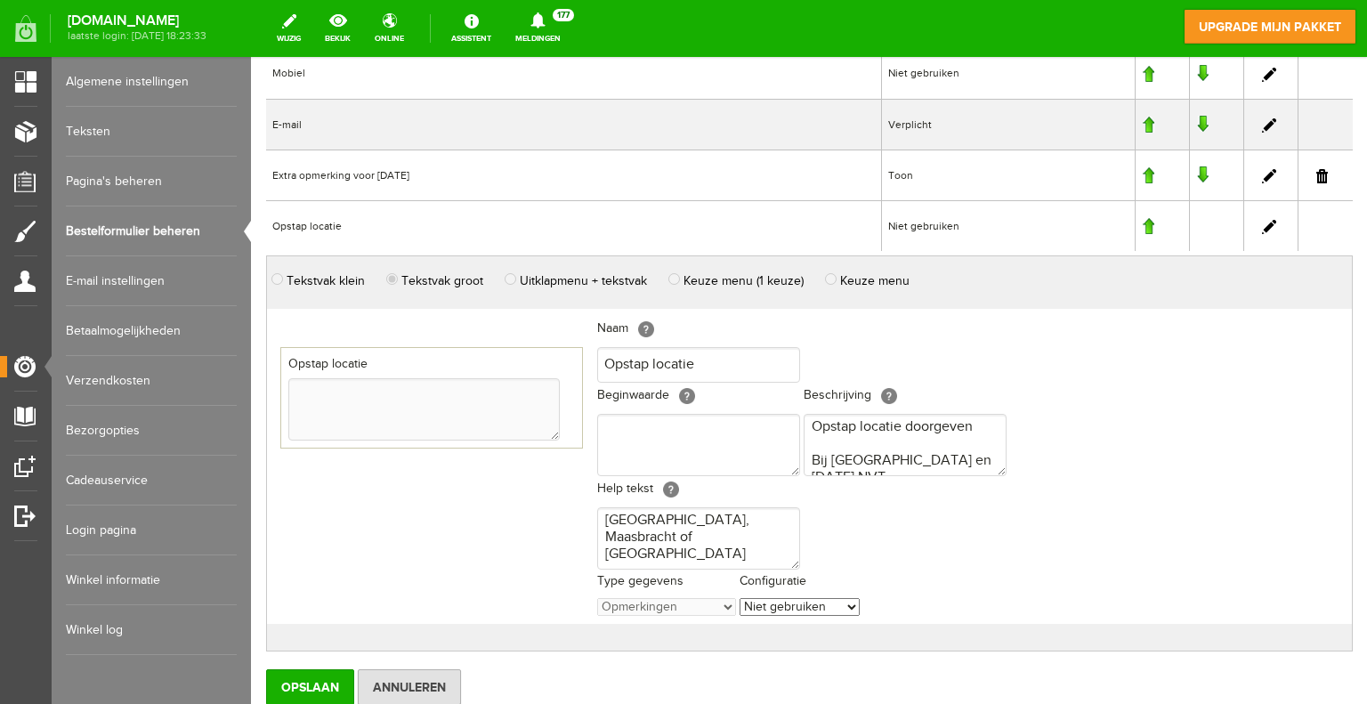
scroll to position [1075, 0]
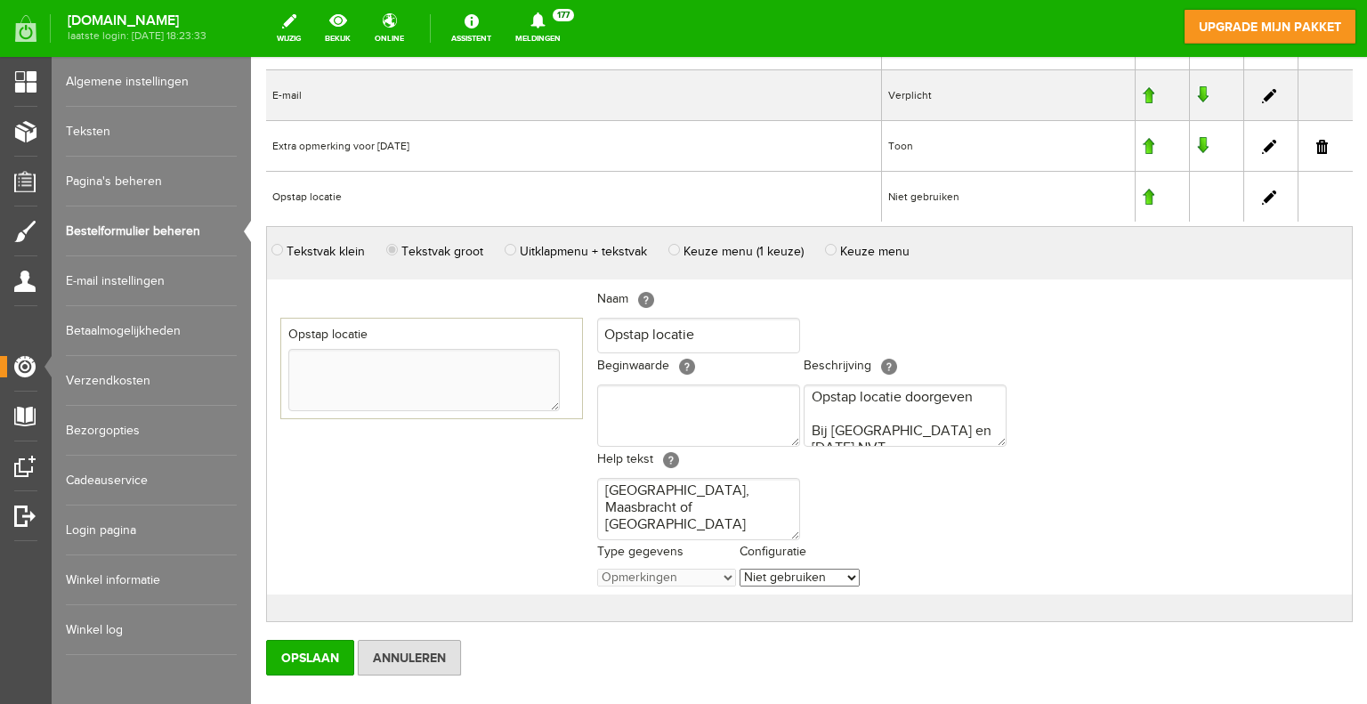
click at [822, 569] on select "Niet gebruiken Toon Verplicht" at bounding box center [799, 578] width 120 height 18
select select "2"
click at [739, 569] on select "Niet gebruiken Toon Verplicht" at bounding box center [799, 578] width 120 height 18
click at [308, 643] on input "Opslaan" at bounding box center [310, 658] width 88 height 36
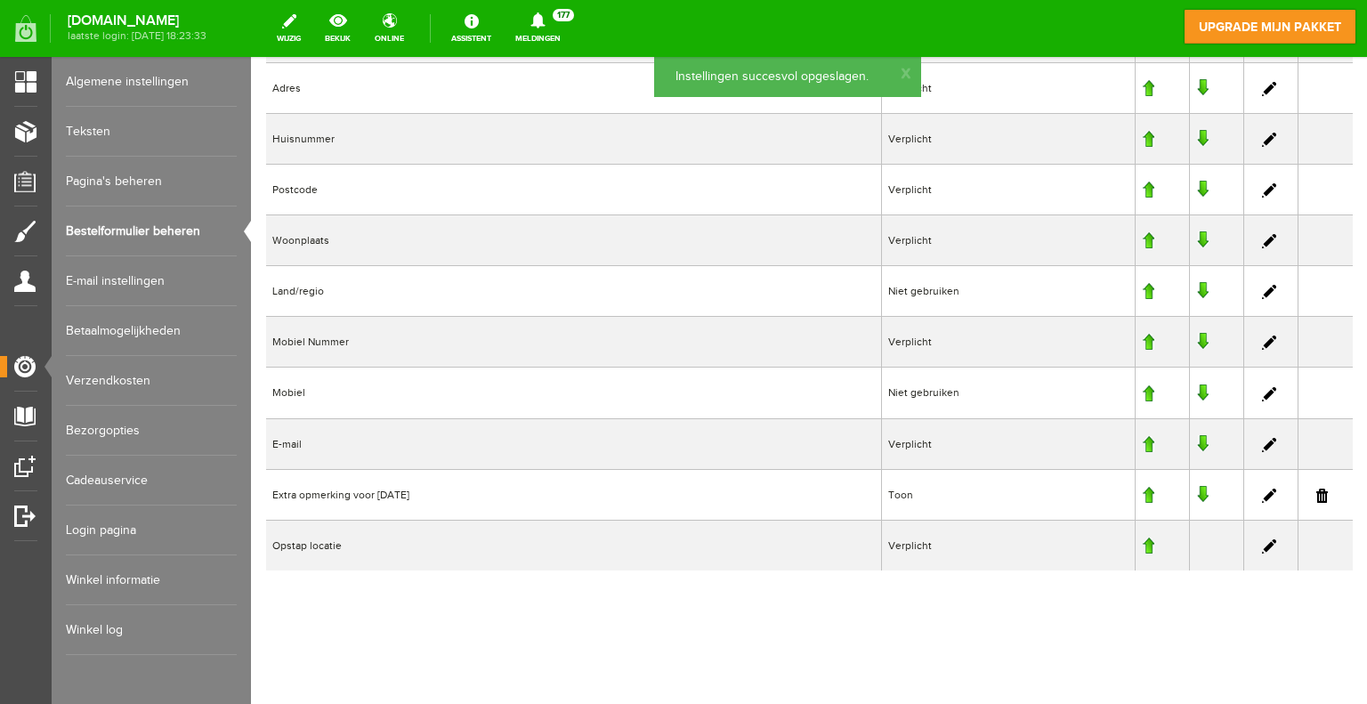
scroll to position [719, 0]
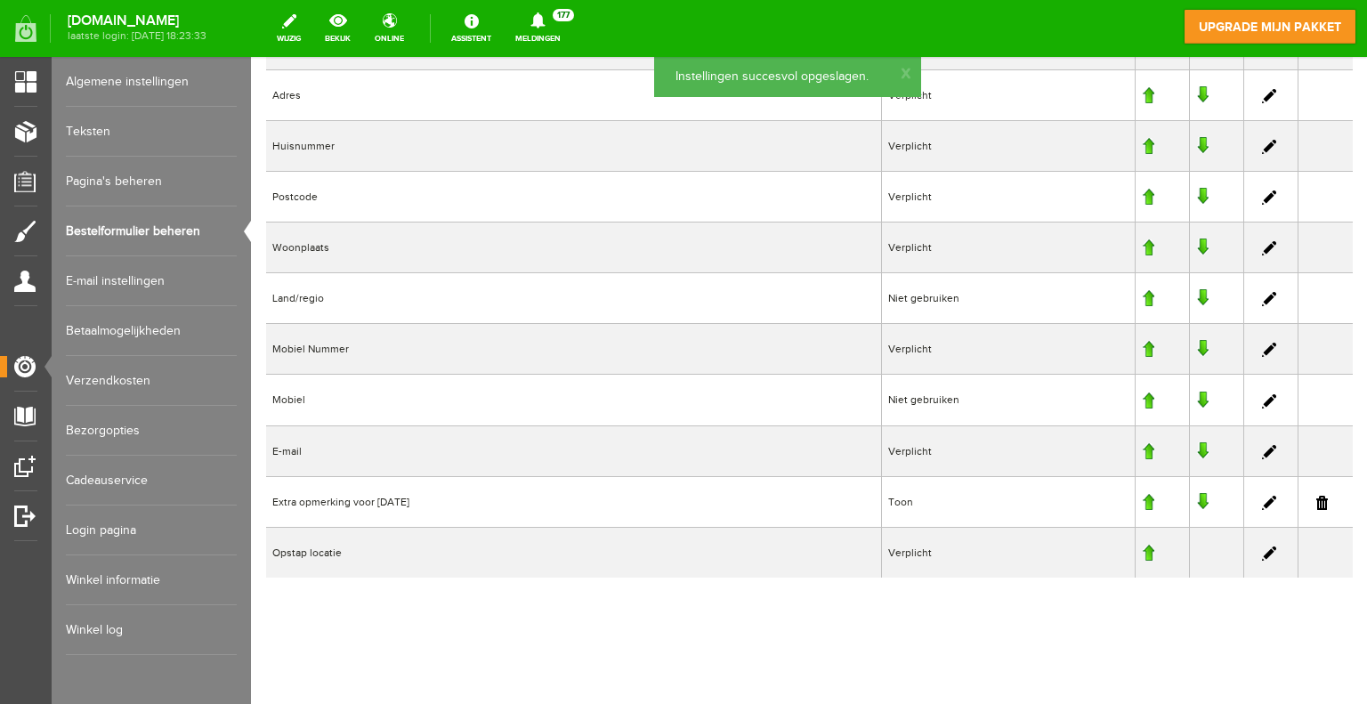
click at [954, 594] on div "Bestelformulier Ander afleveradres Toevoegen Naam Configuratie Geslacht Niet ge…" at bounding box center [809, 69] width 1116 height 1284
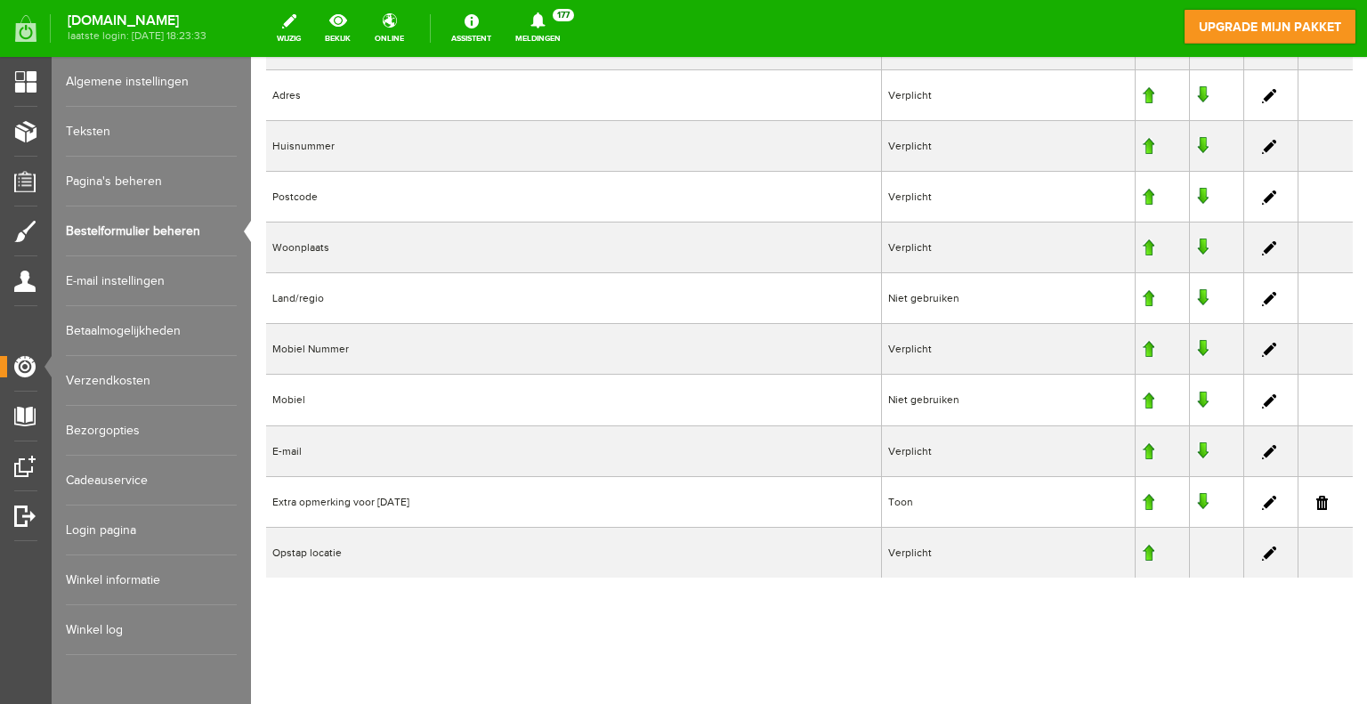
click at [1262, 496] on link at bounding box center [1269, 503] width 14 height 14
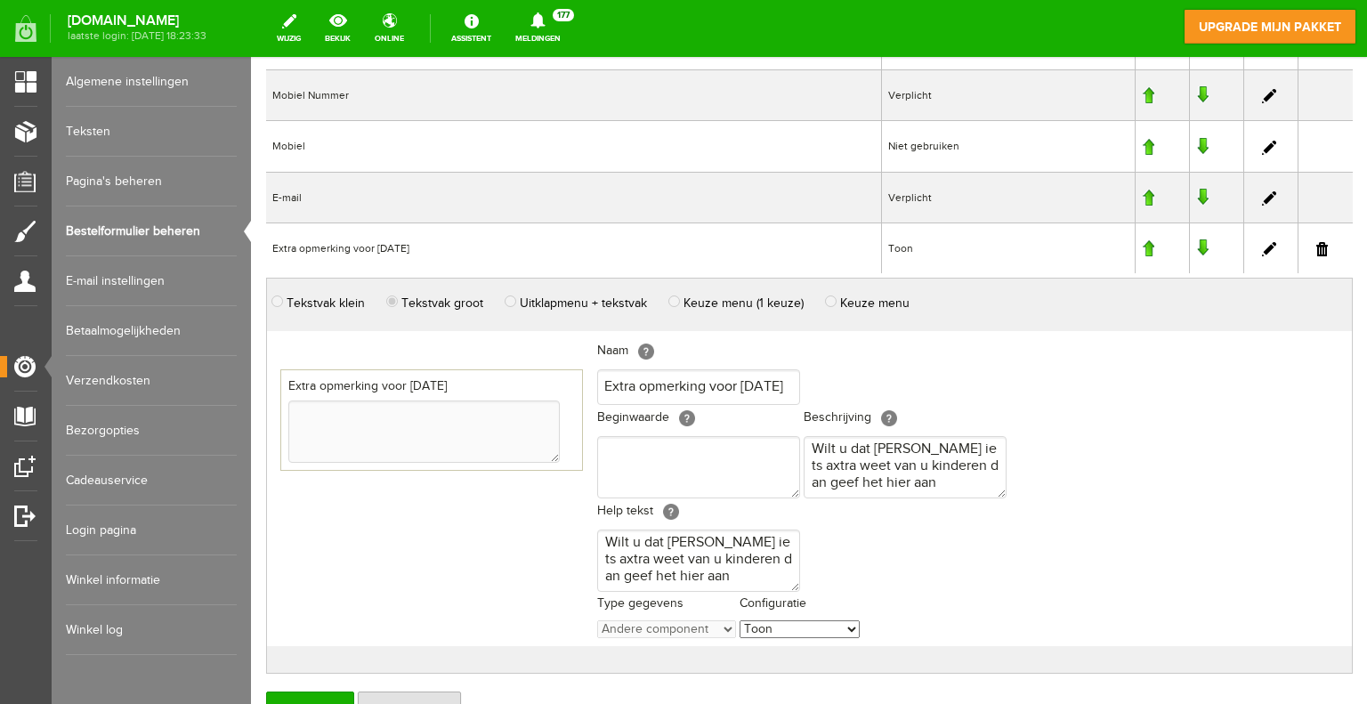
scroll to position [986, 0]
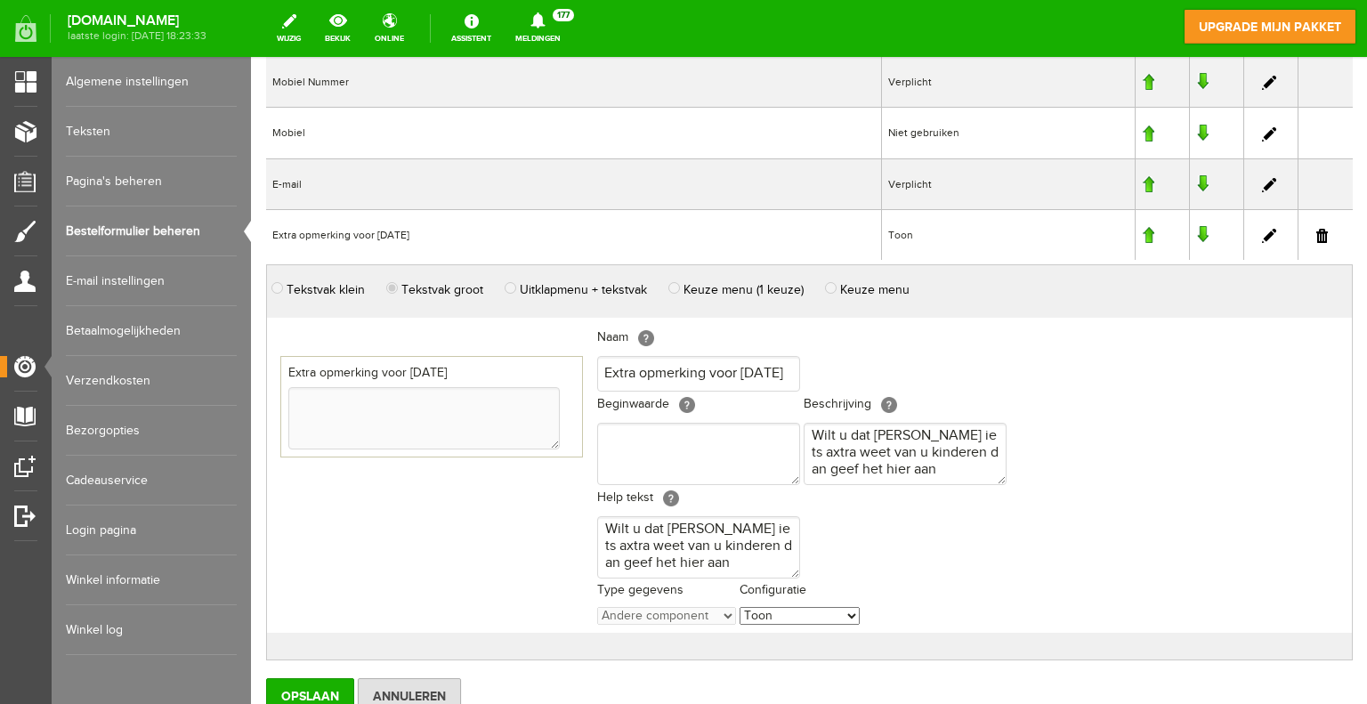
click at [769, 611] on select "Niet gebruiken Toon Verplicht" at bounding box center [799, 616] width 120 height 18
select select "2"
click at [739, 607] on select "Niet gebruiken Toon Verplicht" at bounding box center [799, 616] width 120 height 18
click at [313, 686] on input "Opslaan" at bounding box center [310, 696] width 88 height 36
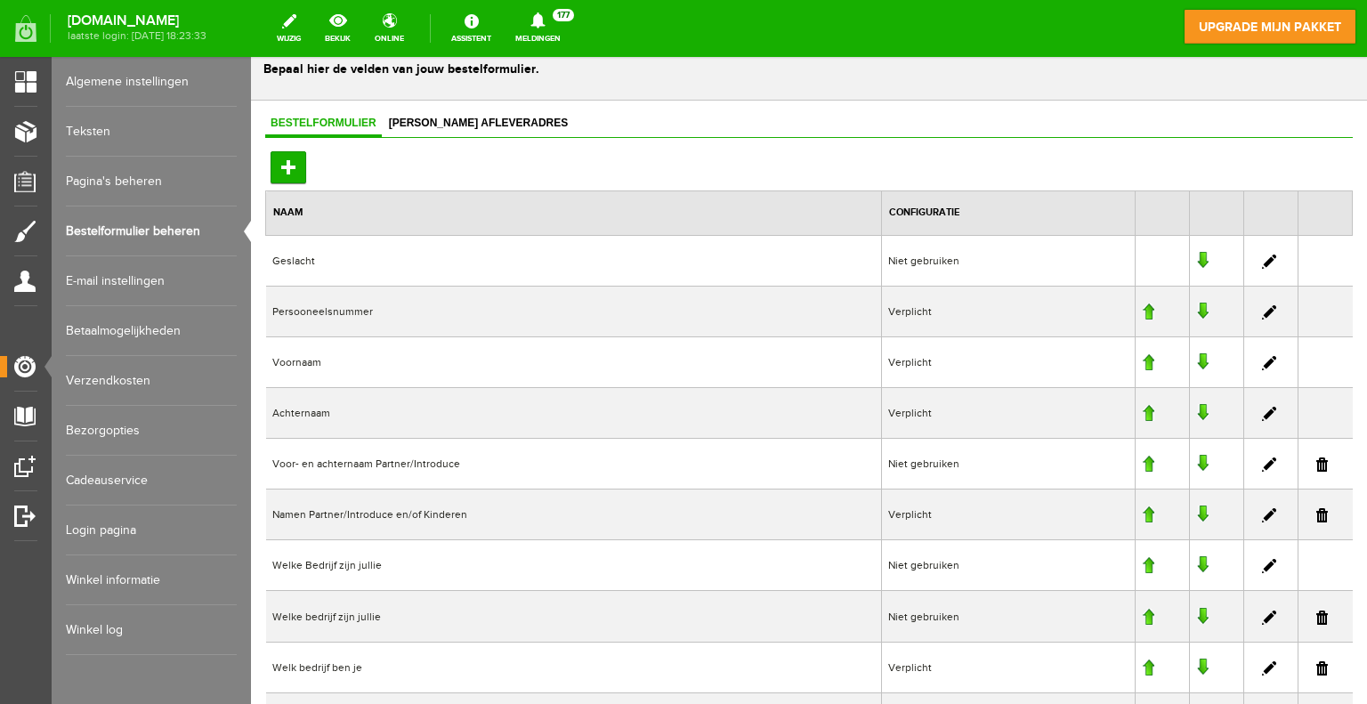
scroll to position [0, 0]
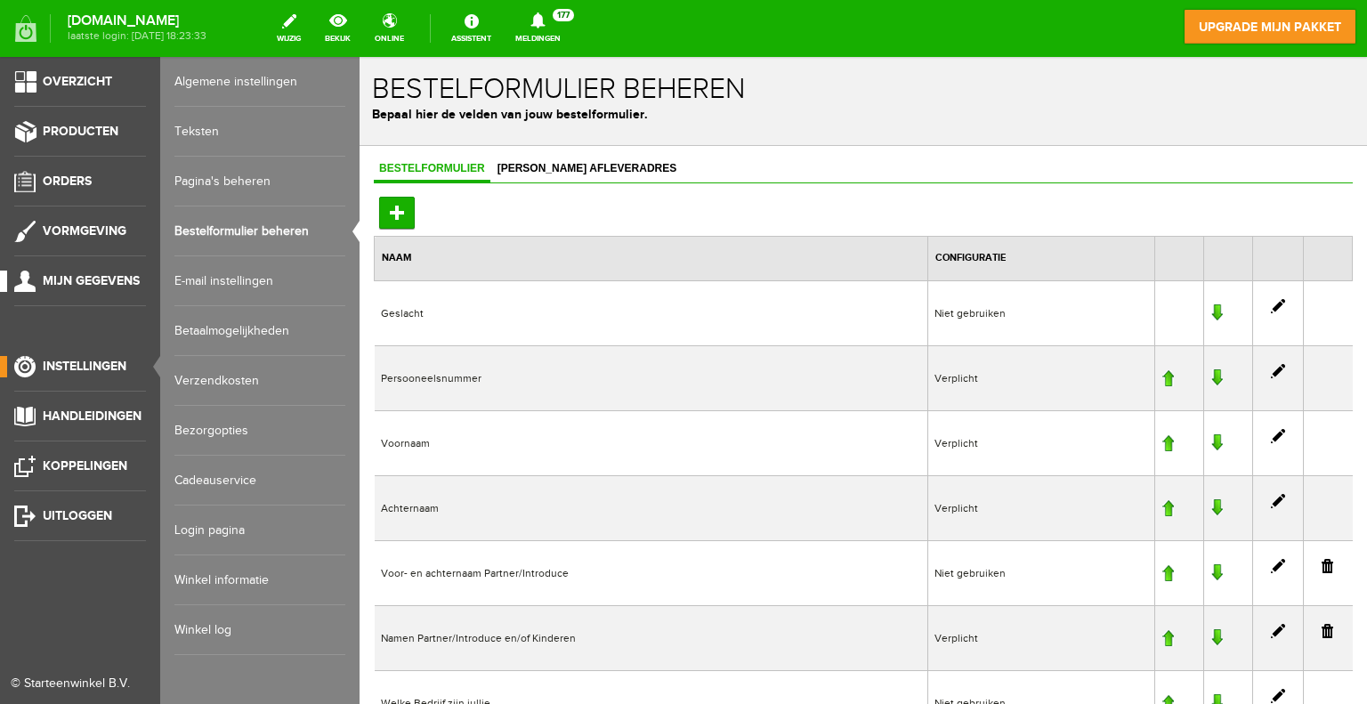
click at [74, 280] on span "Mijn gegevens" at bounding box center [91, 280] width 97 height 15
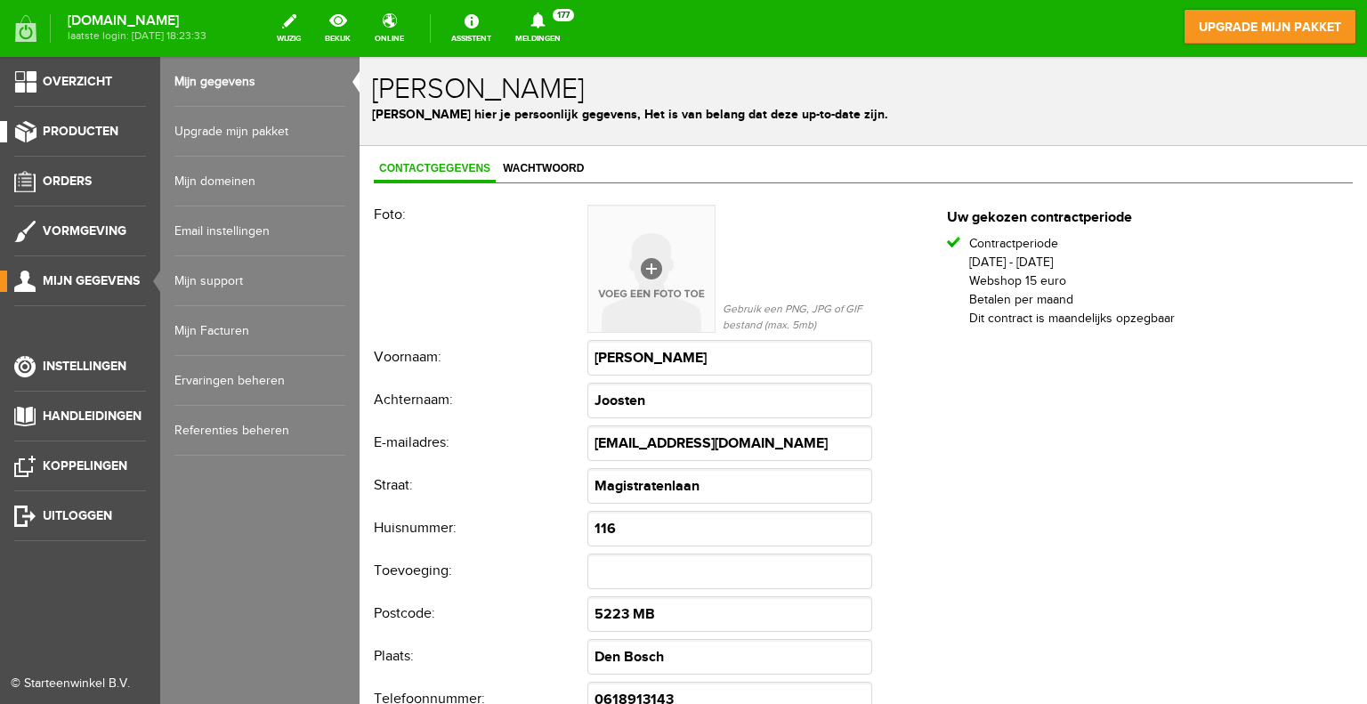
click at [77, 130] on span "Producten" at bounding box center [81, 131] width 76 height 15
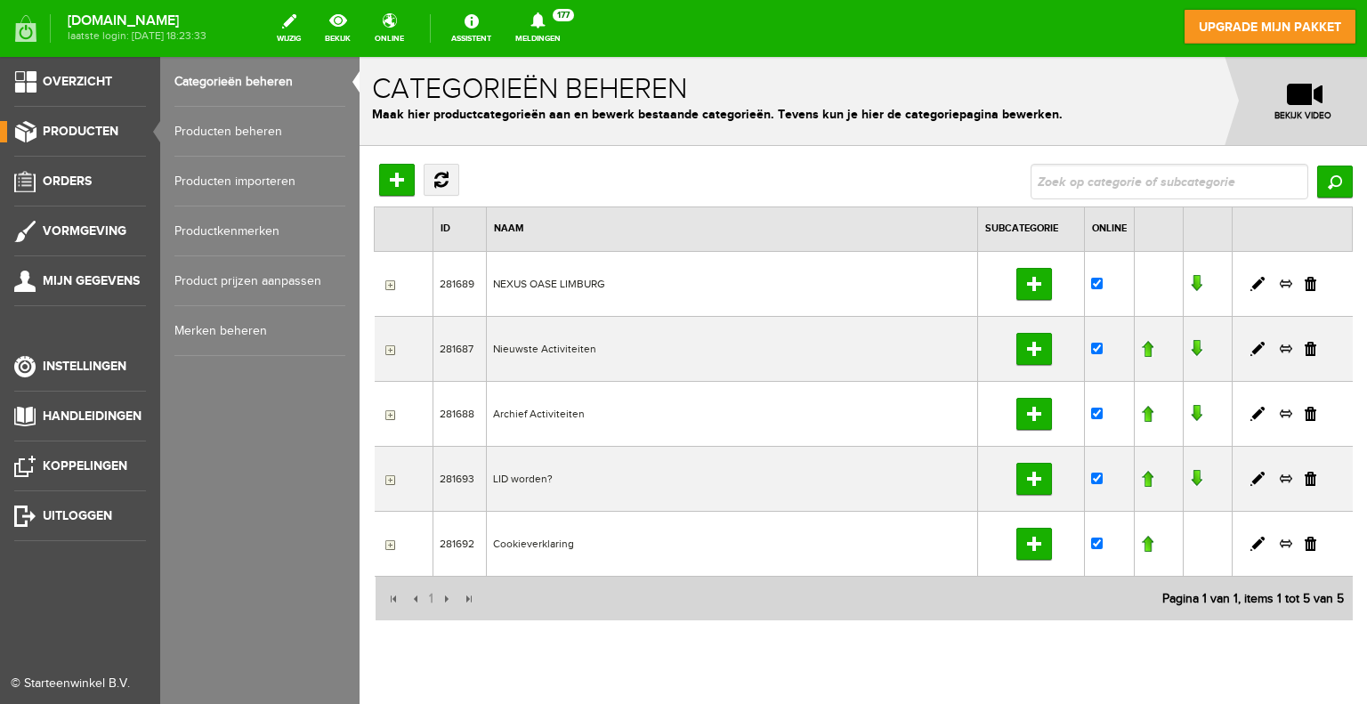
click at [73, 128] on span "Producten" at bounding box center [81, 131] width 76 height 15
click at [212, 132] on link "Producten beheren" at bounding box center [259, 132] width 171 height 50
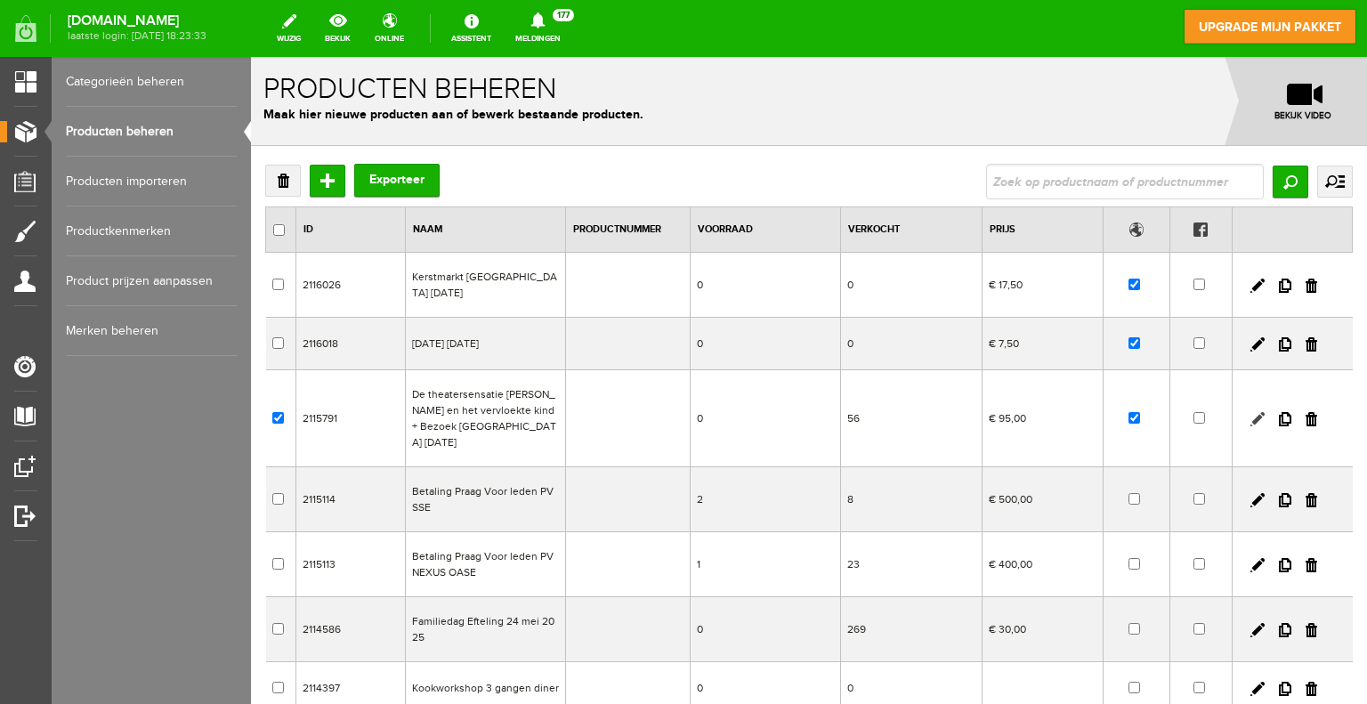
click at [1250, 412] on link at bounding box center [1257, 419] width 14 height 14
checkbox input "true"
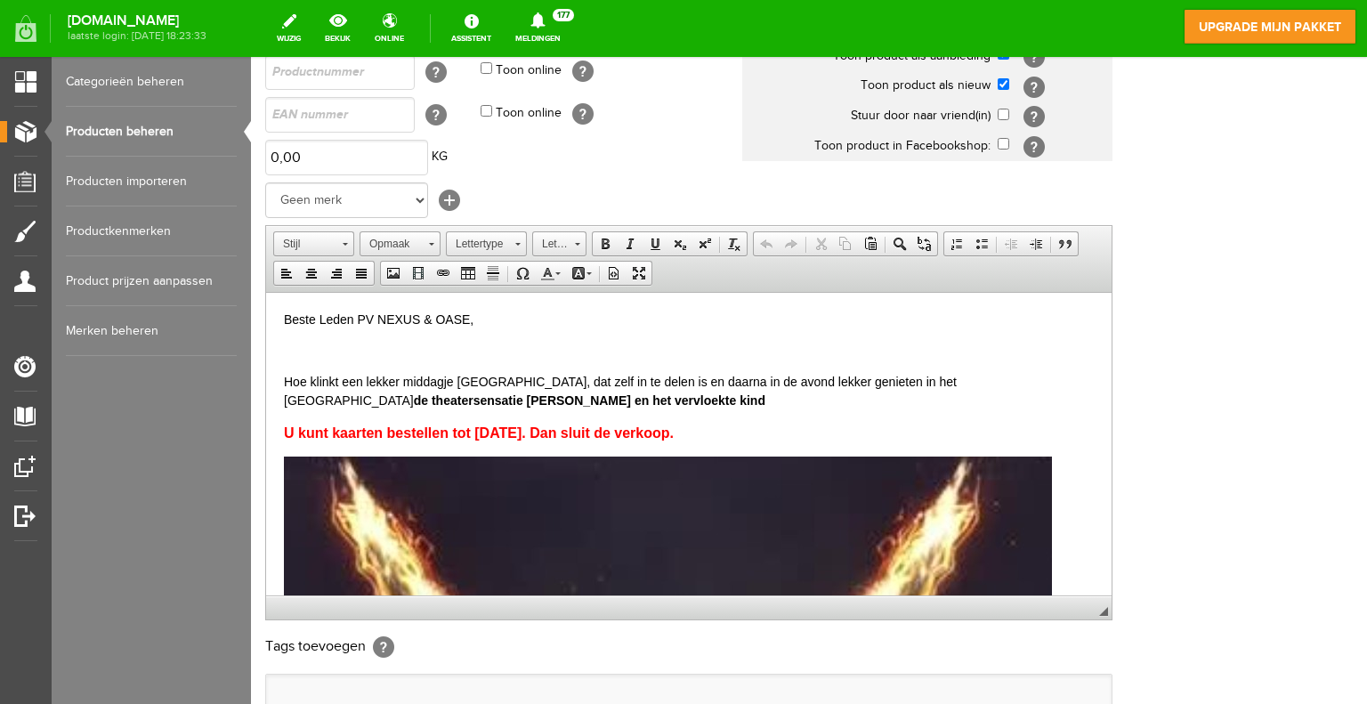
scroll to position [267, 0]
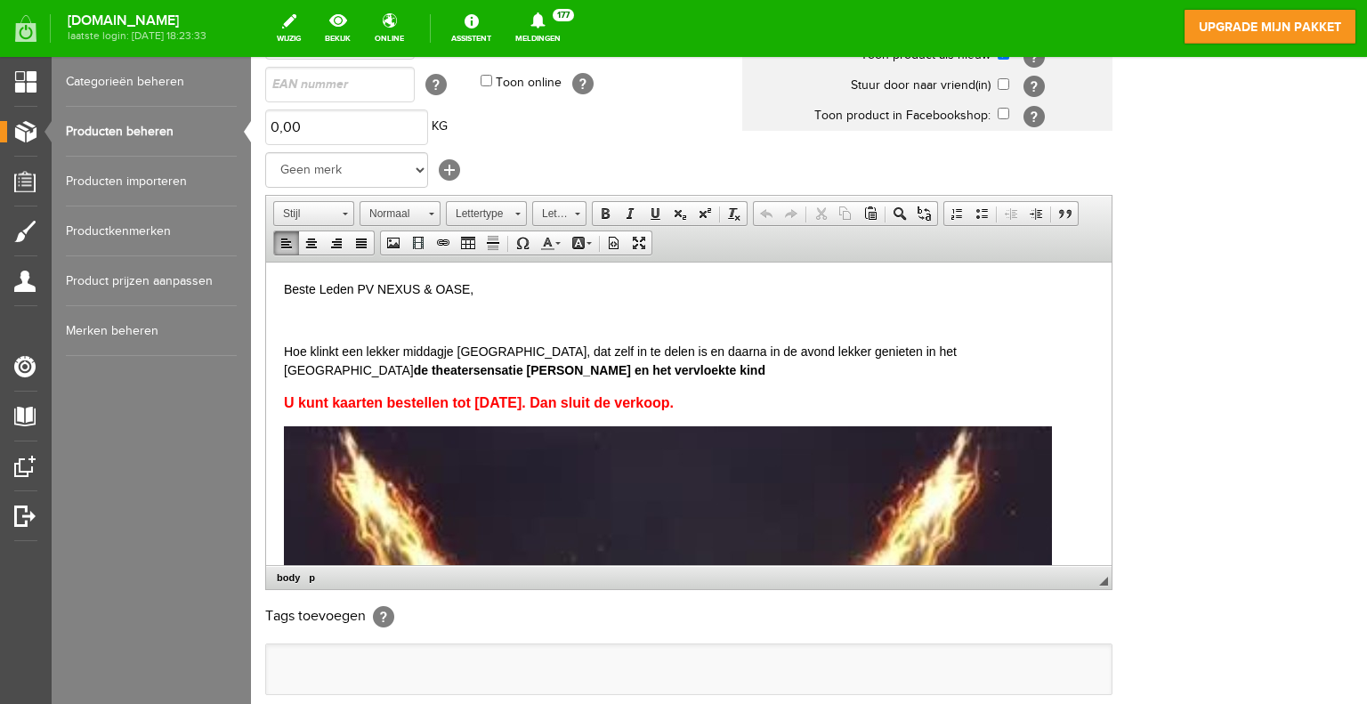
drag, startPoint x: 624, startPoint y: 404, endPoint x: 254, endPoint y: 388, distance: 369.6
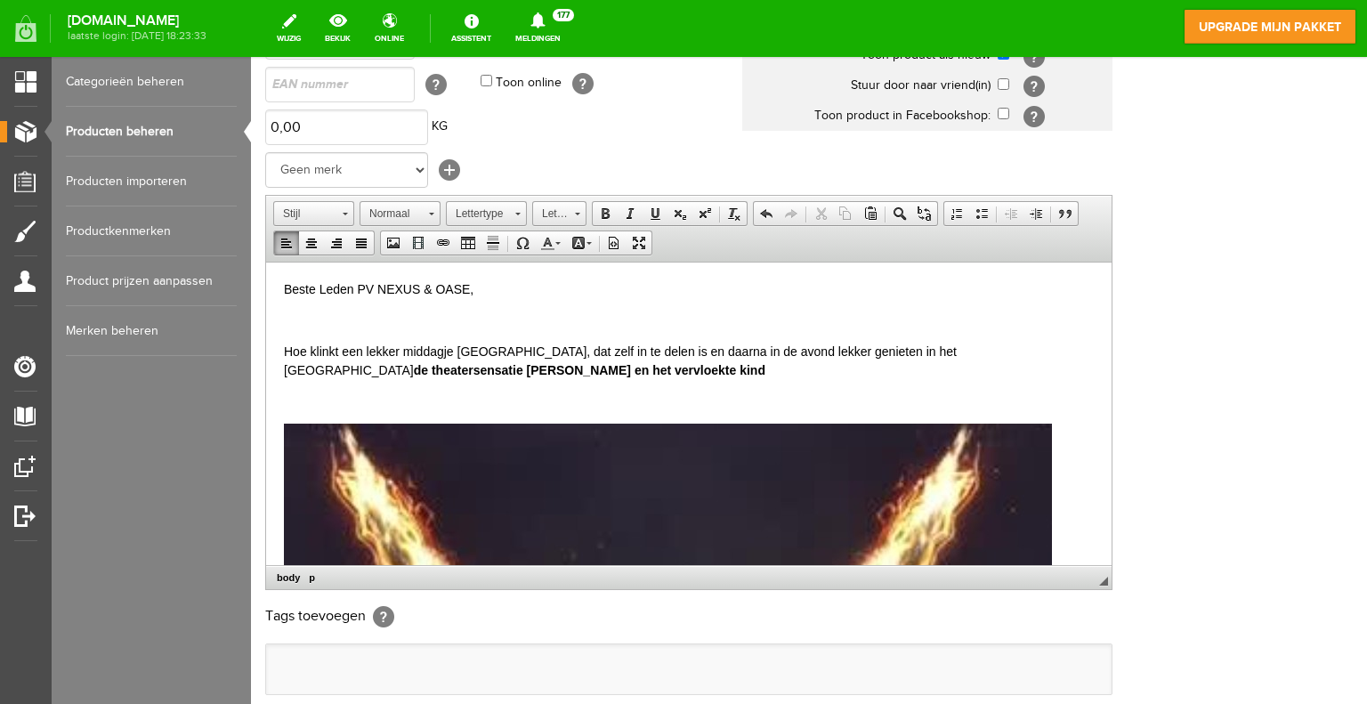
click at [295, 313] on p at bounding box center [689, 320] width 810 height 19
